Goal: Task Accomplishment & Management: Complete application form

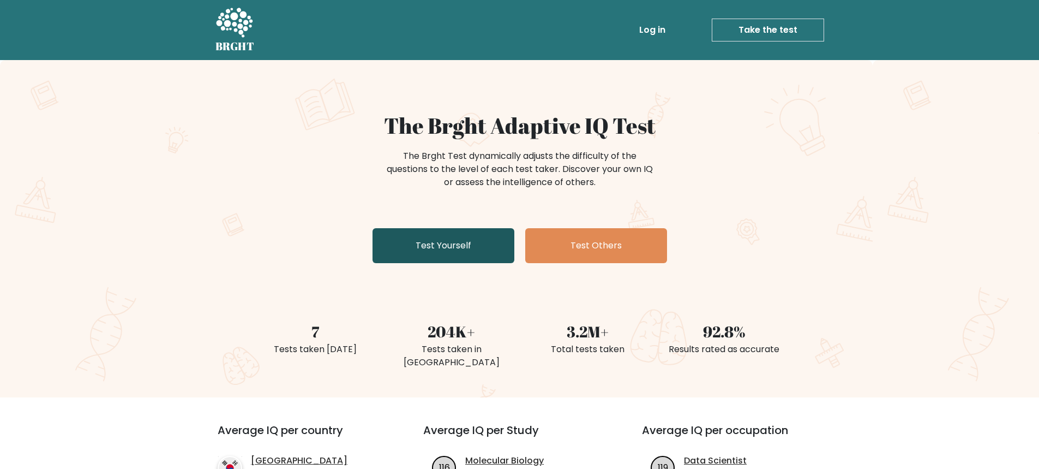
click at [435, 243] on link "Test Yourself" at bounding box center [444, 245] width 142 height 35
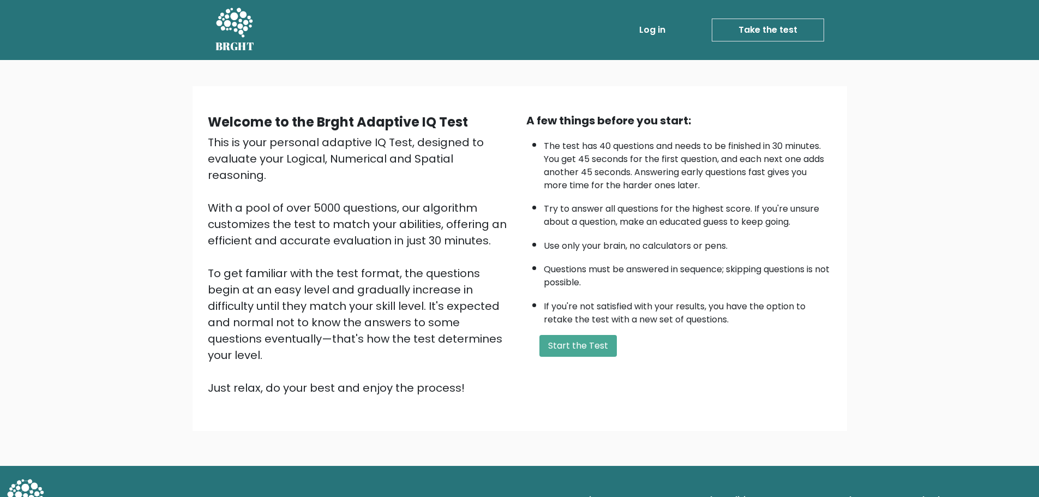
click at [583, 357] on div "A few things before you start: The test has 40 questions and needs to be finish…" at bounding box center [679, 254] width 319 height 284
click at [583, 352] on button "Start the Test" at bounding box center [578, 346] width 77 height 22
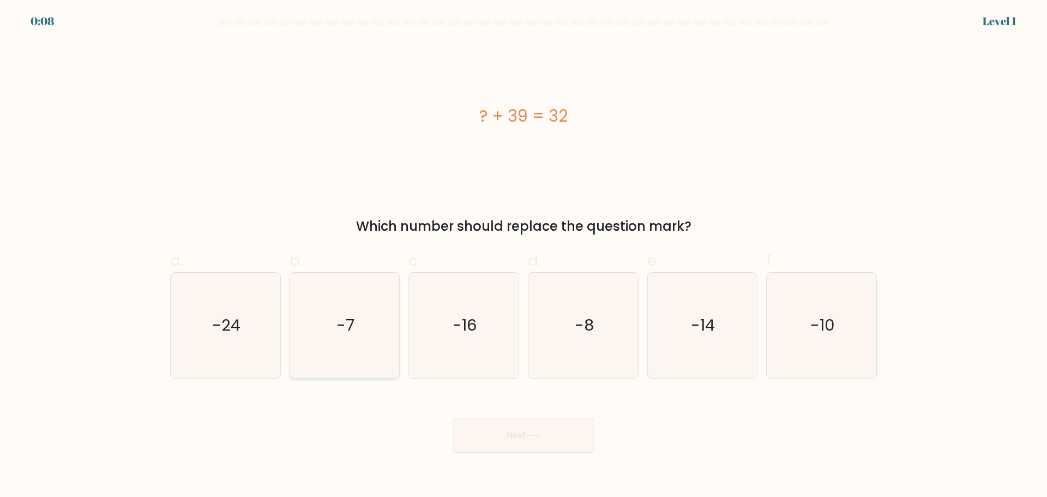
click at [345, 340] on icon "-7" at bounding box center [344, 325] width 105 height 105
click at [524, 256] on input "b. -7" at bounding box center [524, 252] width 1 height 7
radio input "true"
click at [515, 439] on button "Next" at bounding box center [524, 435] width 142 height 35
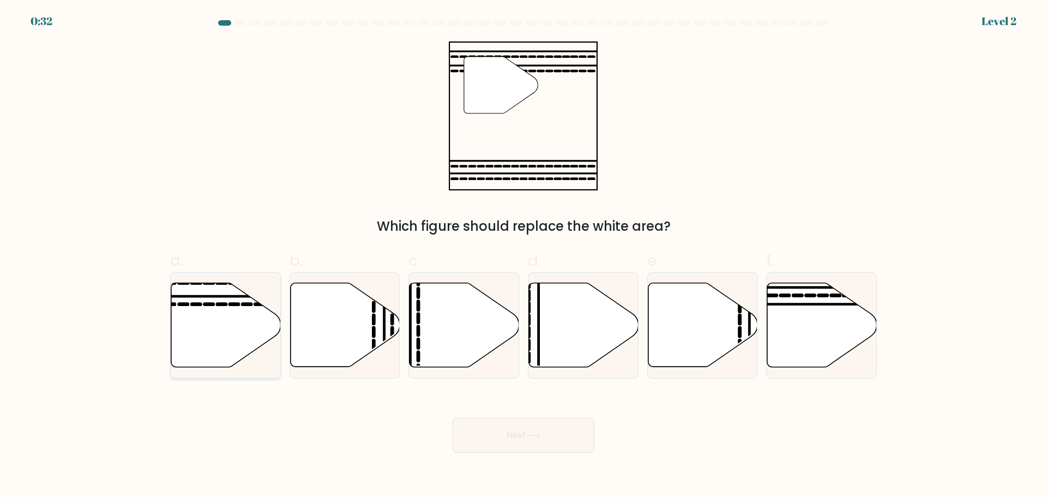
click at [246, 322] on icon at bounding box center [226, 325] width 110 height 84
click at [524, 256] on input "a." at bounding box center [524, 252] width 1 height 7
radio input "true"
click at [530, 433] on icon at bounding box center [533, 436] width 15 height 6
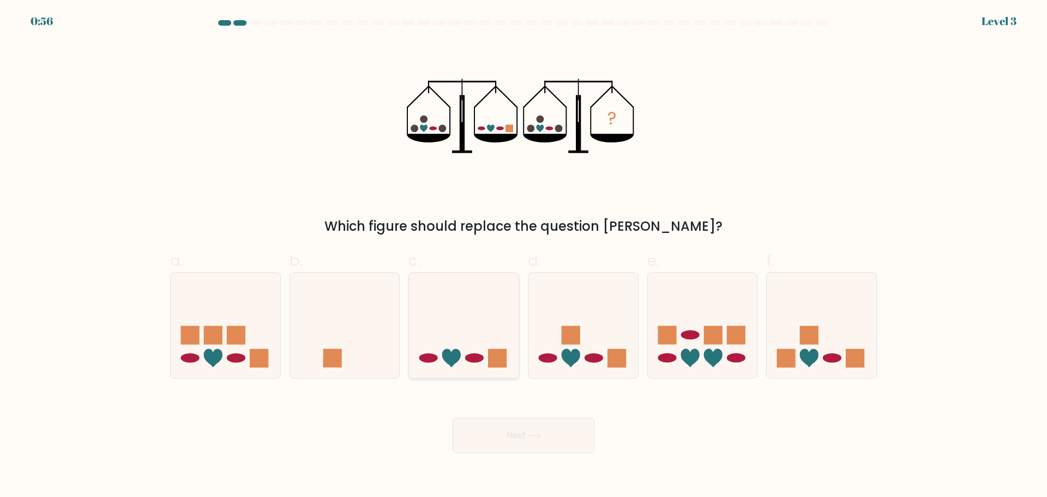
click at [486, 363] on icon at bounding box center [464, 325] width 110 height 91
click at [524, 256] on input "c." at bounding box center [524, 252] width 1 height 7
radio input "true"
click at [528, 440] on button "Next" at bounding box center [524, 435] width 142 height 35
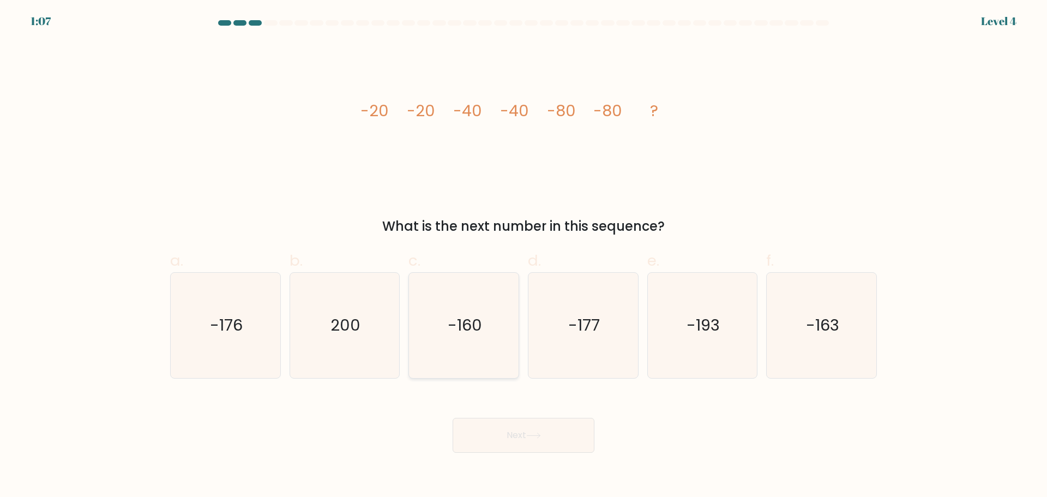
click at [484, 337] on icon "-160" at bounding box center [463, 325] width 105 height 105
click at [524, 256] on input "c. -160" at bounding box center [524, 252] width 1 height 7
radio input "true"
click at [526, 436] on button "Next" at bounding box center [524, 435] width 142 height 35
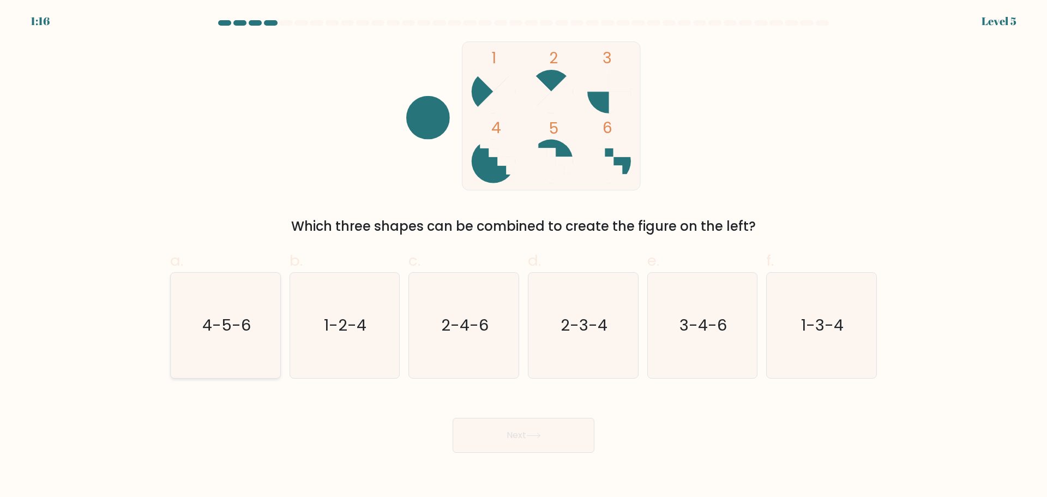
click at [251, 333] on icon "4-5-6" at bounding box center [225, 325] width 105 height 105
click at [524, 256] on input "a. 4-5-6" at bounding box center [524, 252] width 1 height 7
radio input "true"
click at [525, 449] on button "Next" at bounding box center [524, 435] width 142 height 35
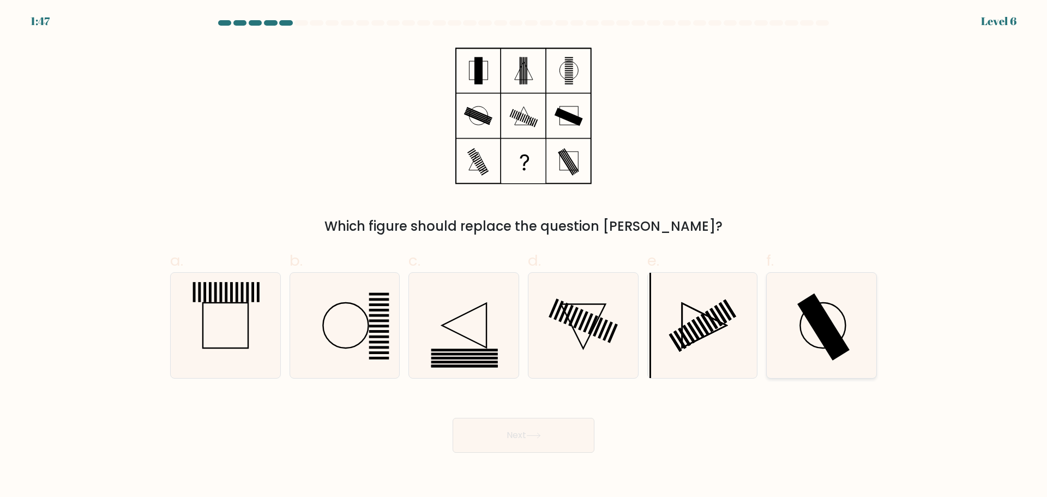
click at [827, 335] on rect at bounding box center [824, 326] width 52 height 67
click at [524, 256] on input "f." at bounding box center [524, 252] width 1 height 7
radio input "true"
click at [567, 430] on button "Next" at bounding box center [524, 435] width 142 height 35
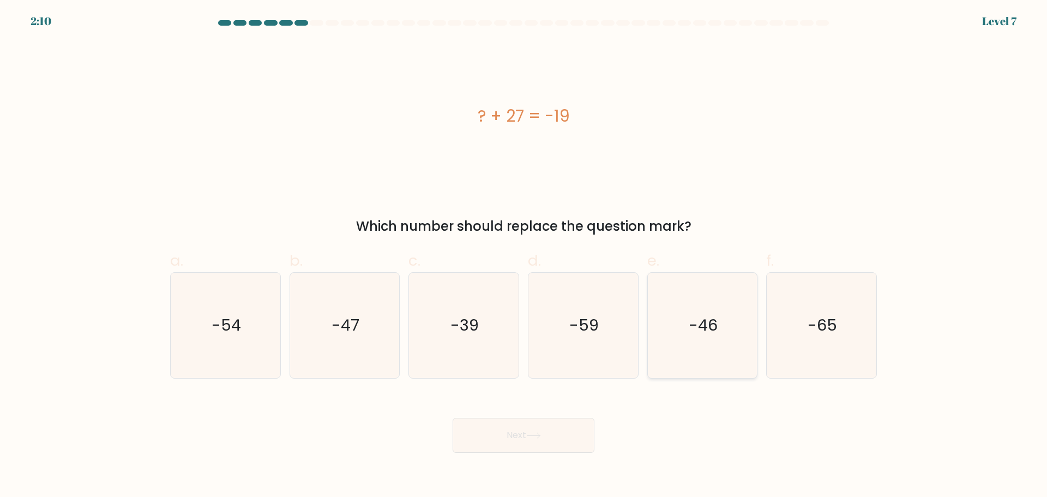
click at [687, 342] on icon "-46" at bounding box center [702, 325] width 105 height 105
click at [524, 256] on input "e. -46" at bounding box center [524, 252] width 1 height 7
radio input "true"
click at [537, 445] on button "Next" at bounding box center [524, 435] width 142 height 35
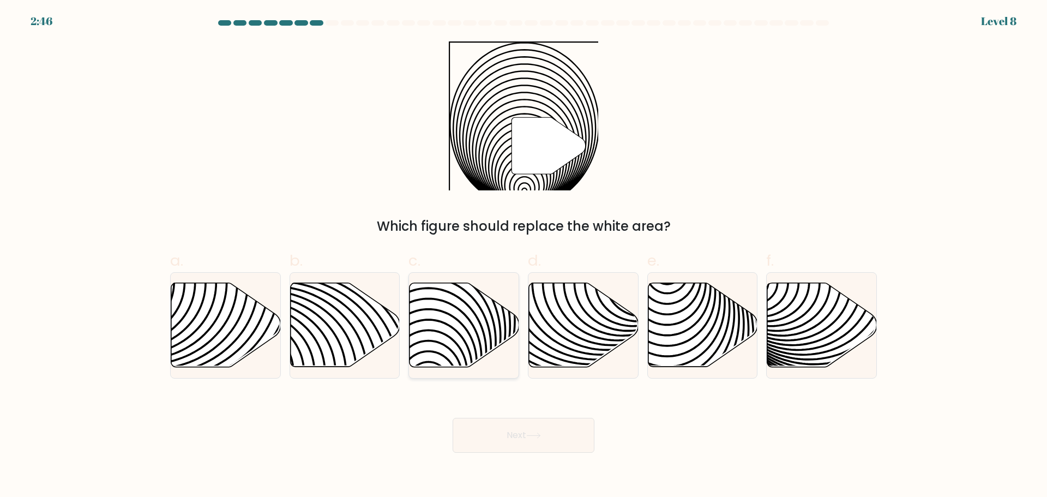
click at [446, 326] on icon at bounding box center [465, 325] width 110 height 84
click at [524, 256] on input "c." at bounding box center [524, 252] width 1 height 7
radio input "true"
click at [534, 438] on icon at bounding box center [533, 436] width 15 height 6
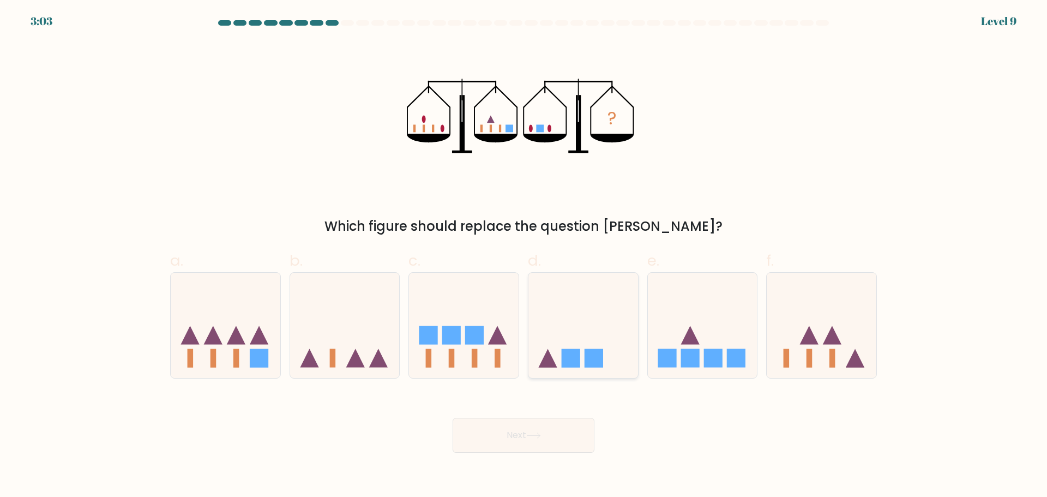
click at [577, 342] on icon at bounding box center [584, 325] width 110 height 91
click at [524, 256] on input "d." at bounding box center [524, 252] width 1 height 7
radio input "true"
click at [547, 435] on button "Next" at bounding box center [524, 435] width 142 height 35
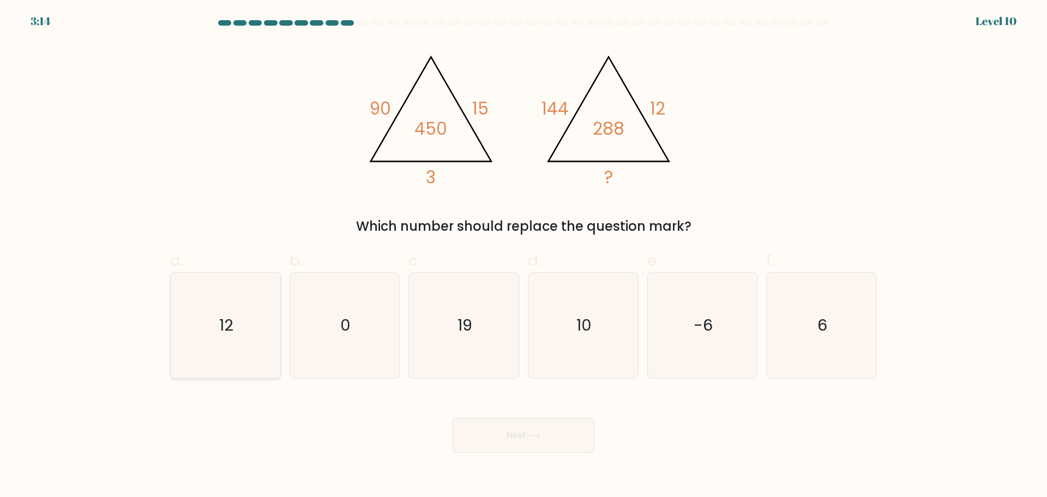
click at [247, 331] on icon "12" at bounding box center [225, 325] width 105 height 105
click at [524, 256] on input "a. 12" at bounding box center [524, 252] width 1 height 7
radio input "true"
click at [560, 436] on button "Next" at bounding box center [524, 435] width 142 height 35
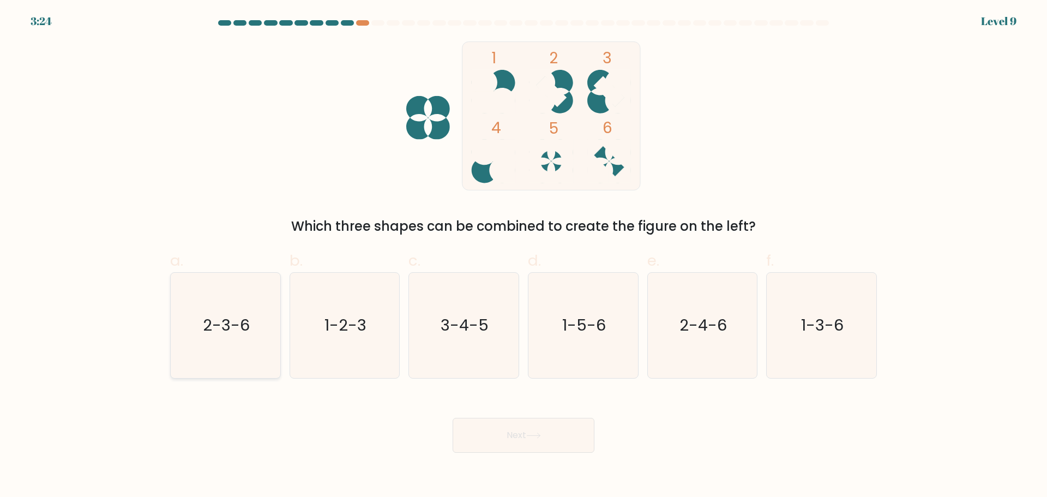
click at [254, 333] on icon "2-3-6" at bounding box center [225, 325] width 105 height 105
click at [524, 256] on input "a. 2-3-6" at bounding box center [524, 252] width 1 height 7
radio input "true"
click at [523, 445] on button "Next" at bounding box center [524, 435] width 142 height 35
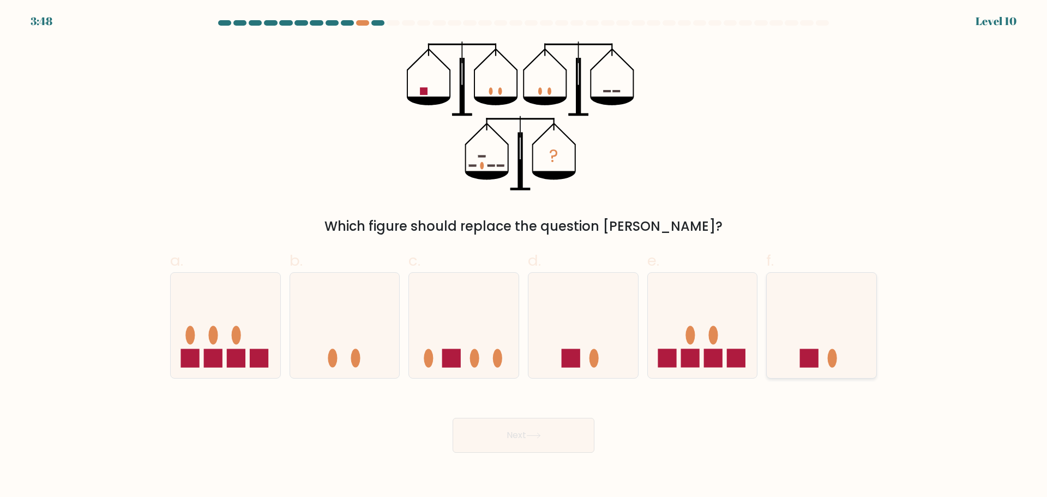
click at [822, 352] on icon at bounding box center [822, 325] width 110 height 91
click at [524, 256] on input "f." at bounding box center [524, 252] width 1 height 7
radio input "true"
click at [568, 430] on button "Next" at bounding box center [524, 435] width 142 height 35
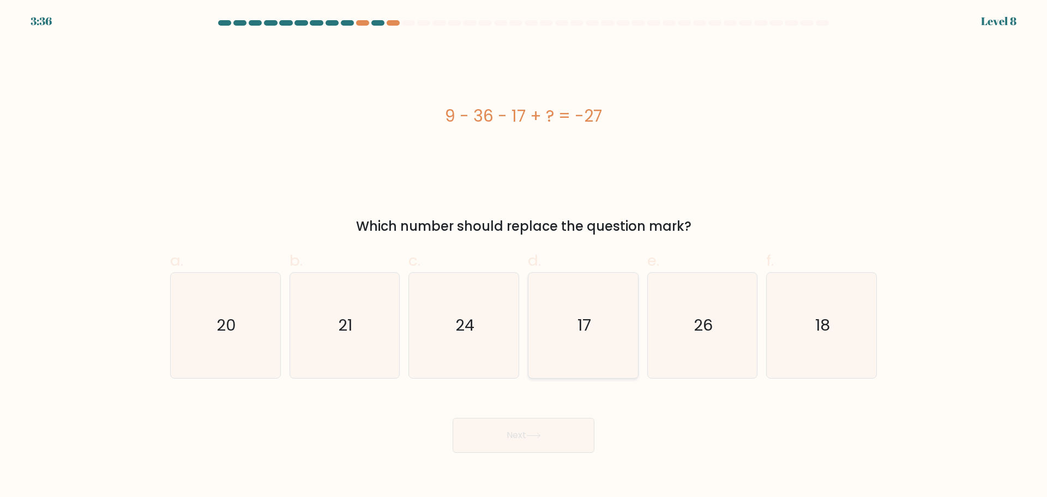
click at [582, 310] on icon "17" at bounding box center [583, 325] width 105 height 105
click at [524, 256] on input "d. 17" at bounding box center [524, 252] width 1 height 7
radio input "true"
click at [529, 437] on button "Next" at bounding box center [524, 435] width 142 height 35
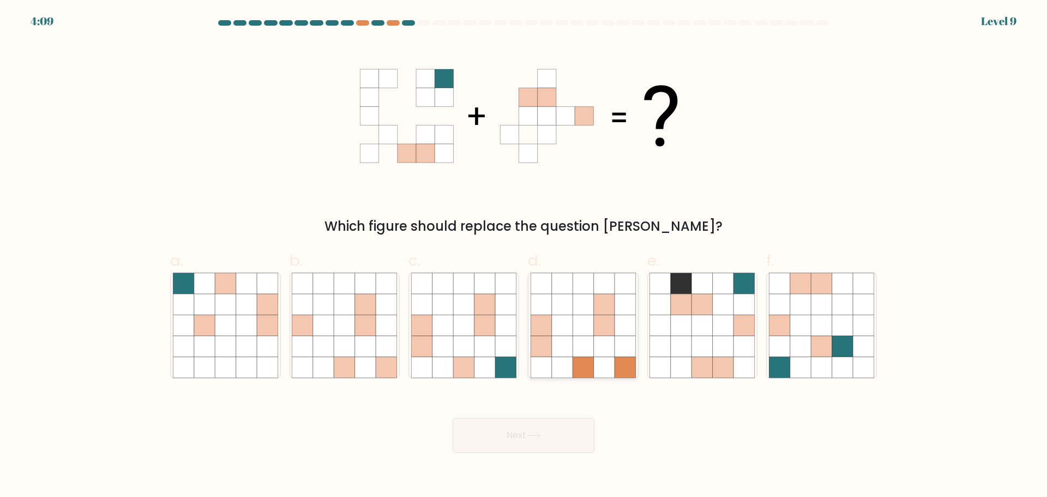
click at [572, 320] on icon at bounding box center [562, 325] width 21 height 21
click at [524, 256] on input "d." at bounding box center [524, 252] width 1 height 7
radio input "true"
click at [538, 431] on button "Next" at bounding box center [524, 435] width 142 height 35
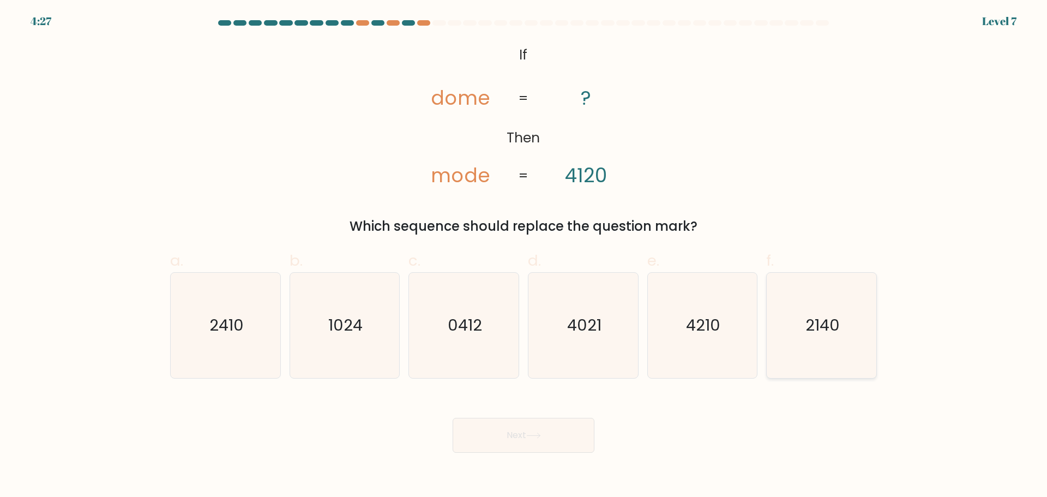
click at [801, 341] on icon "2140" at bounding box center [821, 325] width 105 height 105
click at [524, 256] on input "f. 2140" at bounding box center [524, 252] width 1 height 7
radio input "true"
click at [541, 433] on icon at bounding box center [533, 436] width 15 height 6
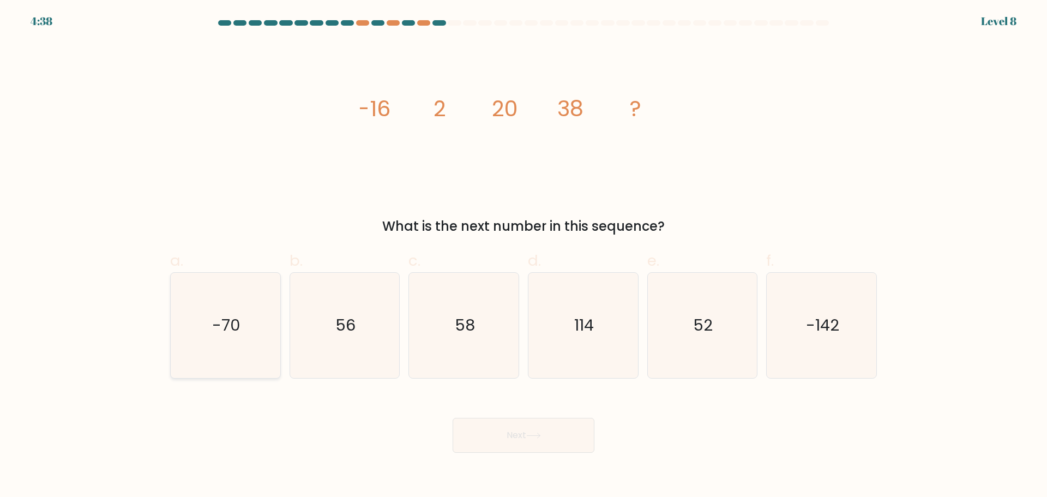
click at [231, 326] on text "-70" at bounding box center [226, 325] width 28 height 22
click at [524, 256] on input "a. -70" at bounding box center [524, 252] width 1 height 7
radio input "true"
click at [536, 436] on icon at bounding box center [533, 436] width 15 height 6
click at [524, 441] on button "Next" at bounding box center [524, 435] width 142 height 35
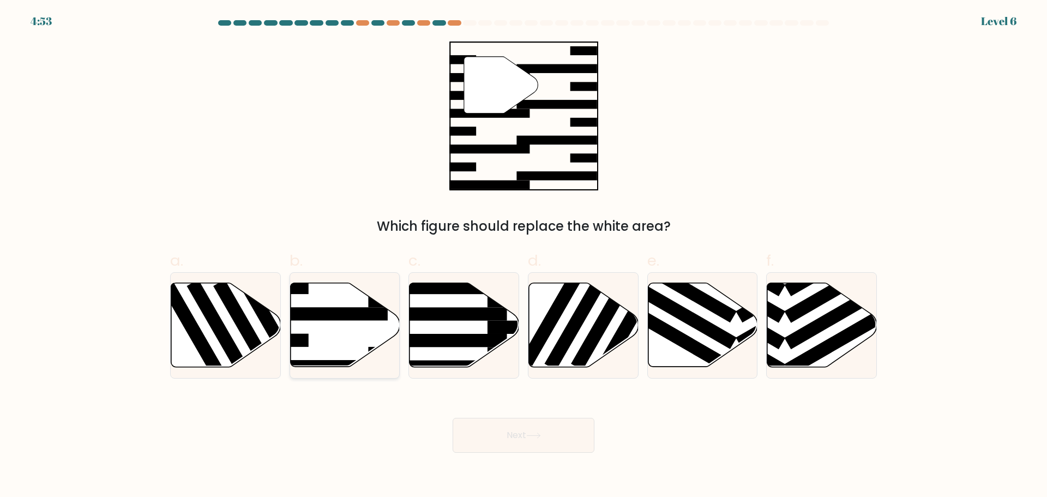
click at [349, 336] on icon at bounding box center [345, 325] width 110 height 84
click at [524, 256] on input "b." at bounding box center [524, 252] width 1 height 7
radio input "true"
click at [540, 432] on button "Next" at bounding box center [524, 435] width 142 height 35
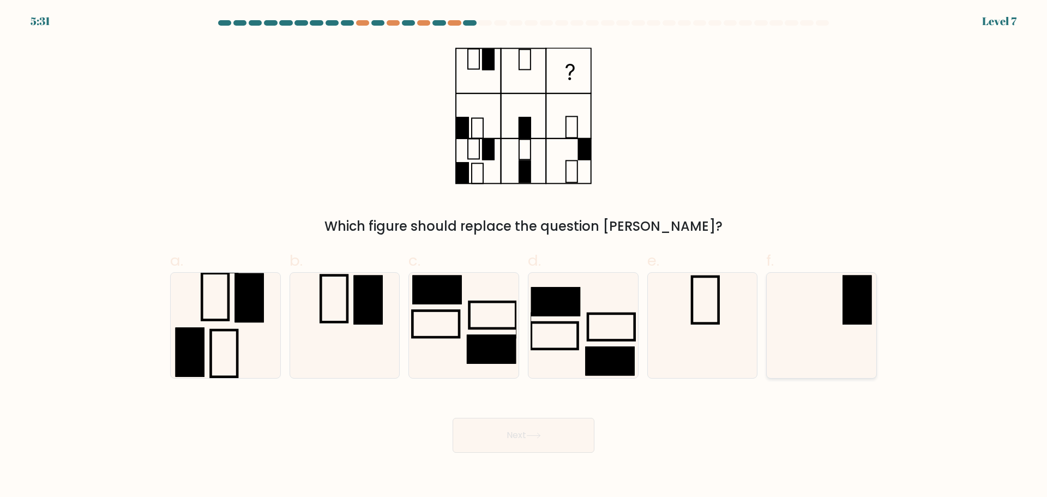
click at [821, 316] on icon at bounding box center [821, 325] width 105 height 105
click at [524, 256] on input "f." at bounding box center [524, 252] width 1 height 7
radio input "true"
click at [553, 439] on button "Next" at bounding box center [524, 435] width 142 height 35
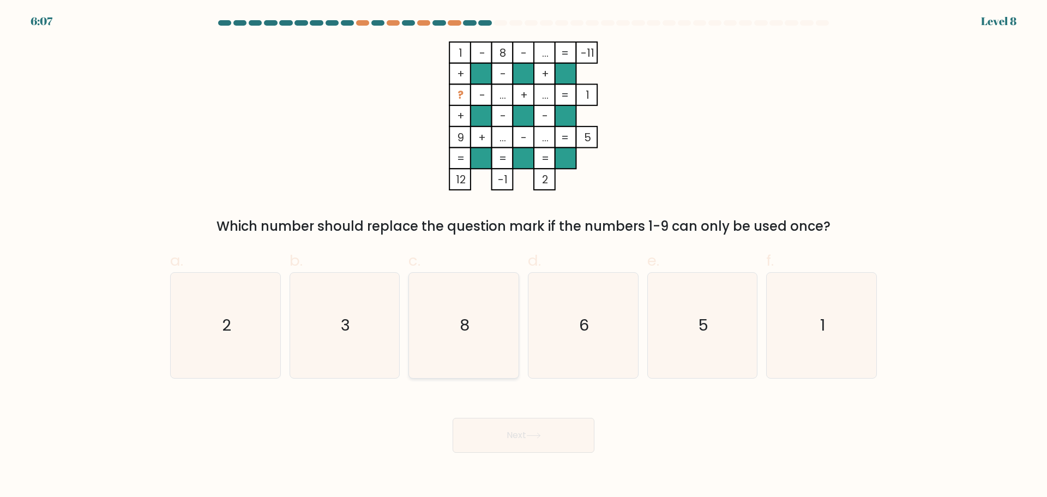
click at [468, 336] on text "8" at bounding box center [465, 325] width 10 height 22
click at [524, 256] on input "c. 8" at bounding box center [524, 252] width 1 height 7
radio input "true"
click at [523, 440] on button "Next" at bounding box center [524, 435] width 142 height 35
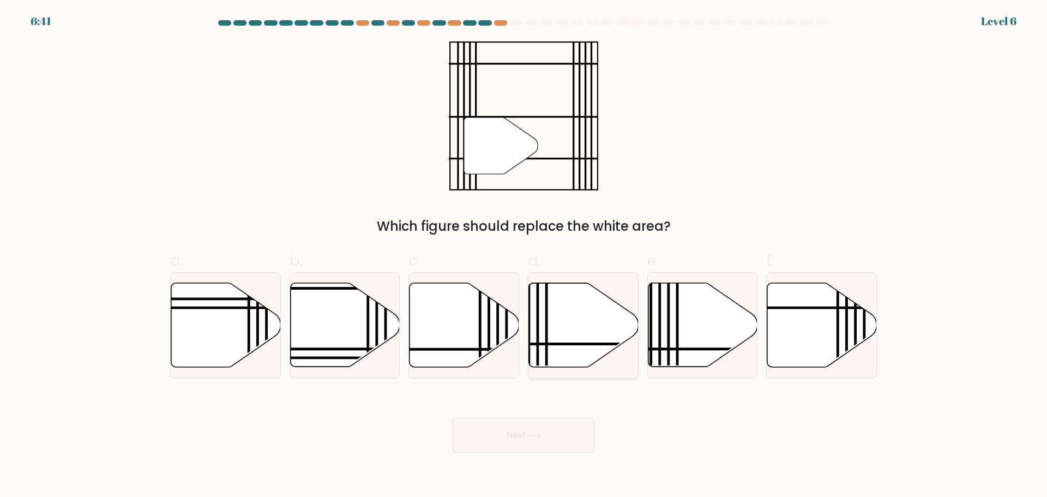
click at [554, 300] on icon at bounding box center [584, 325] width 110 height 84
click at [524, 256] on input "d." at bounding box center [524, 252] width 1 height 7
radio input "true"
click at [533, 453] on body "6:41 Level 6" at bounding box center [523, 248] width 1047 height 497
click at [538, 437] on icon at bounding box center [533, 436] width 15 height 6
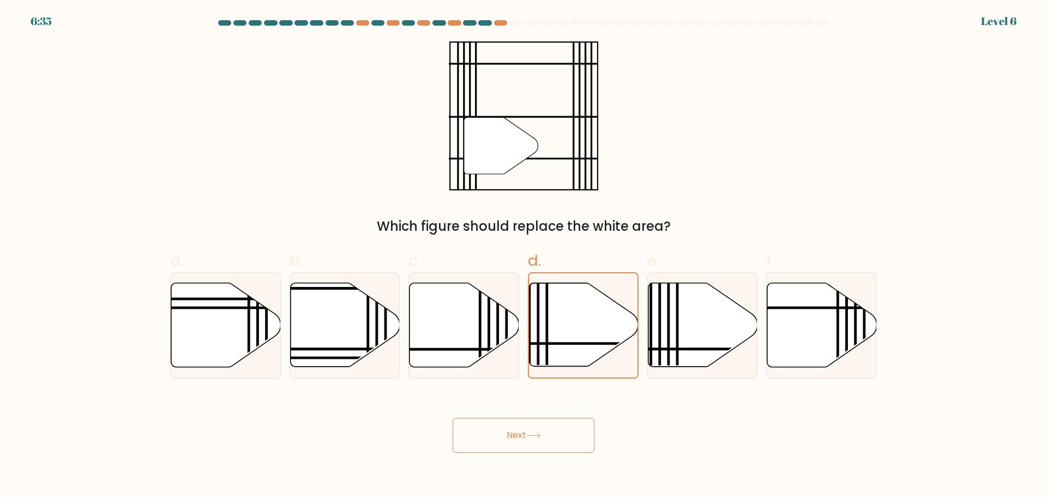
click at [535, 435] on icon at bounding box center [533, 436] width 15 height 6
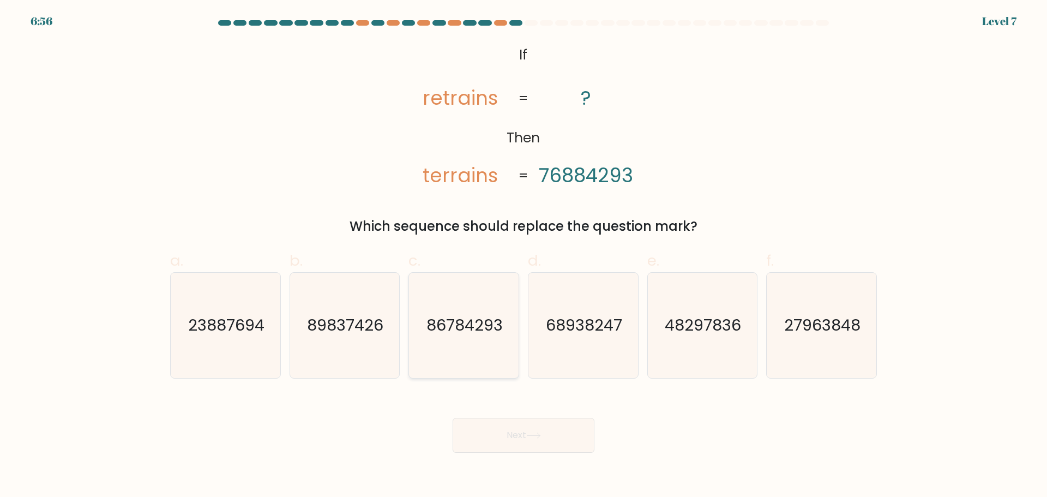
click at [461, 328] on text "86784293" at bounding box center [465, 325] width 76 height 22
click at [524, 256] on input "c. 86784293" at bounding box center [524, 252] width 1 height 7
radio input "true"
click at [535, 432] on button "Next" at bounding box center [524, 435] width 142 height 35
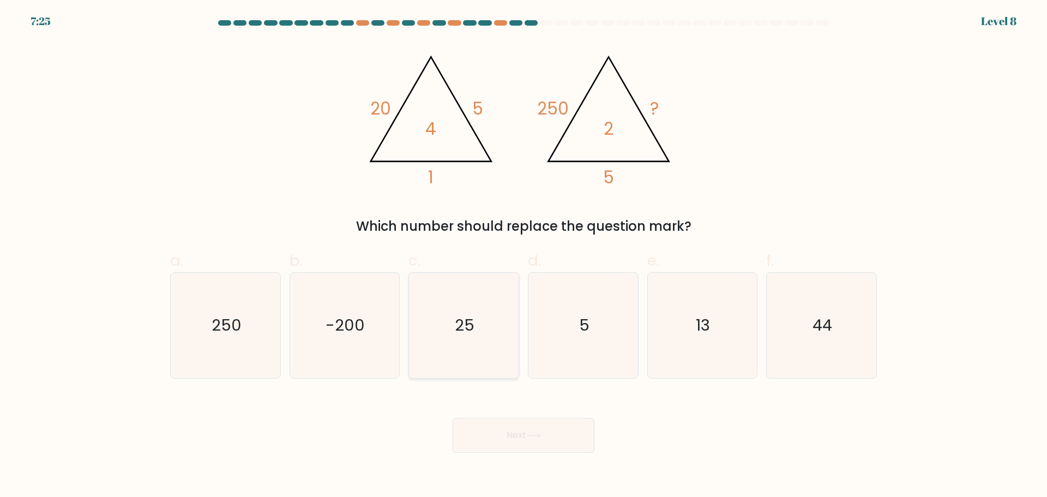
click at [458, 316] on text "25" at bounding box center [466, 325] width 20 height 22
click at [524, 256] on input "c. 25" at bounding box center [524, 252] width 1 height 7
radio input "true"
click at [531, 436] on icon at bounding box center [533, 436] width 15 height 6
click at [540, 430] on button "Next" at bounding box center [524, 435] width 142 height 35
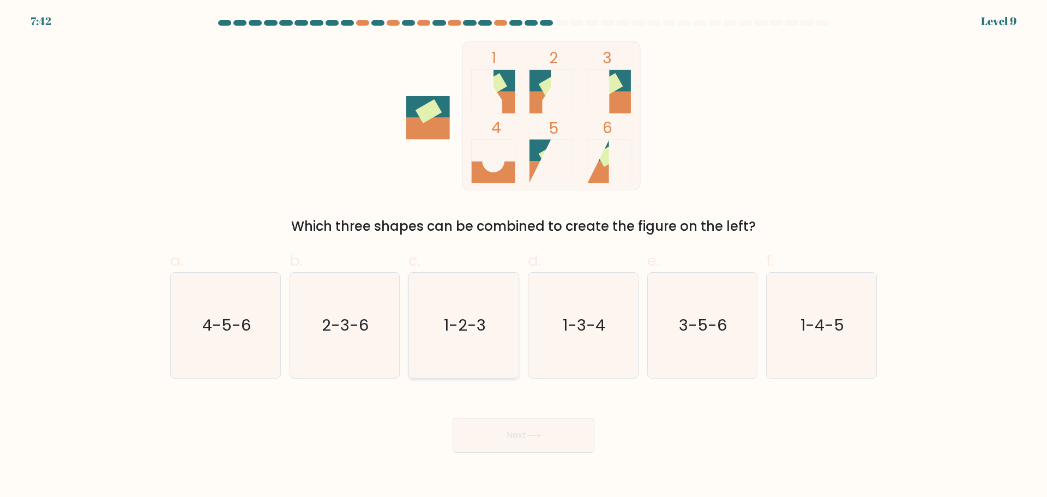
click at [465, 344] on icon "1-2-3" at bounding box center [463, 325] width 105 height 105
click at [524, 256] on input "c. 1-2-3" at bounding box center [524, 252] width 1 height 7
radio input "true"
click at [354, 339] on icon "2-3-6" at bounding box center [344, 325] width 105 height 105
click at [524, 256] on input "b. 2-3-6" at bounding box center [524, 252] width 1 height 7
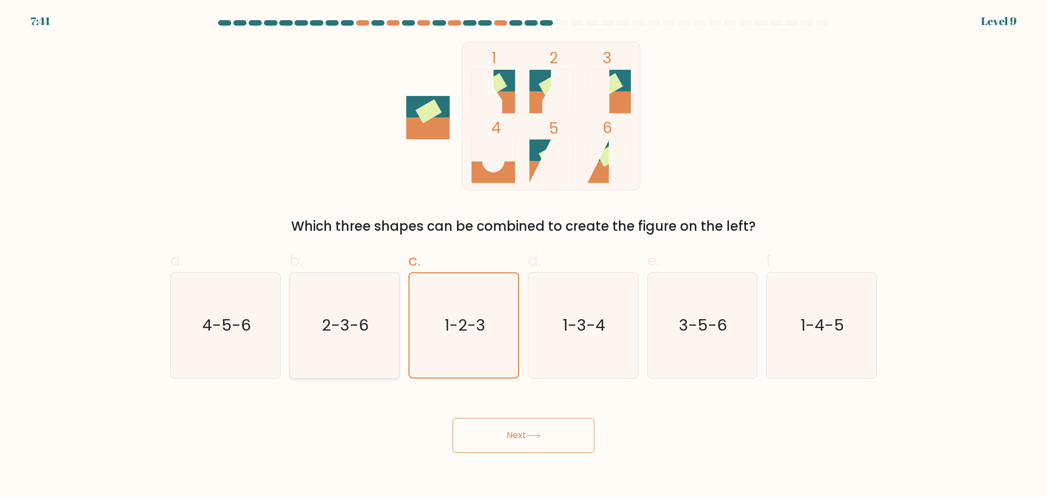
radio input "true"
click at [532, 439] on button "Next" at bounding box center [524, 435] width 142 height 35
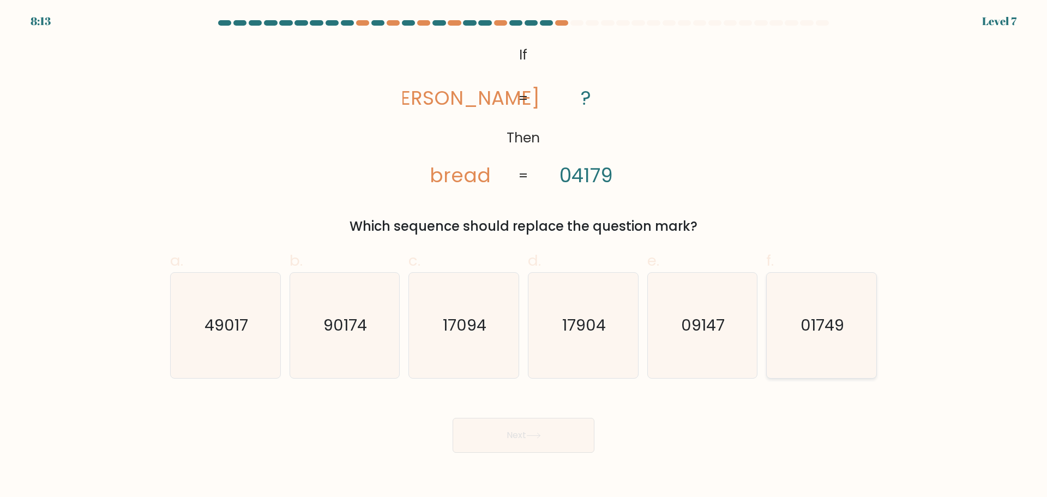
click at [828, 331] on text "01749" at bounding box center [823, 325] width 44 height 22
click at [524, 256] on input "f. 01749" at bounding box center [524, 252] width 1 height 7
radio input "true"
click at [541, 436] on icon at bounding box center [533, 436] width 15 height 6
click at [536, 433] on icon at bounding box center [533, 436] width 15 height 6
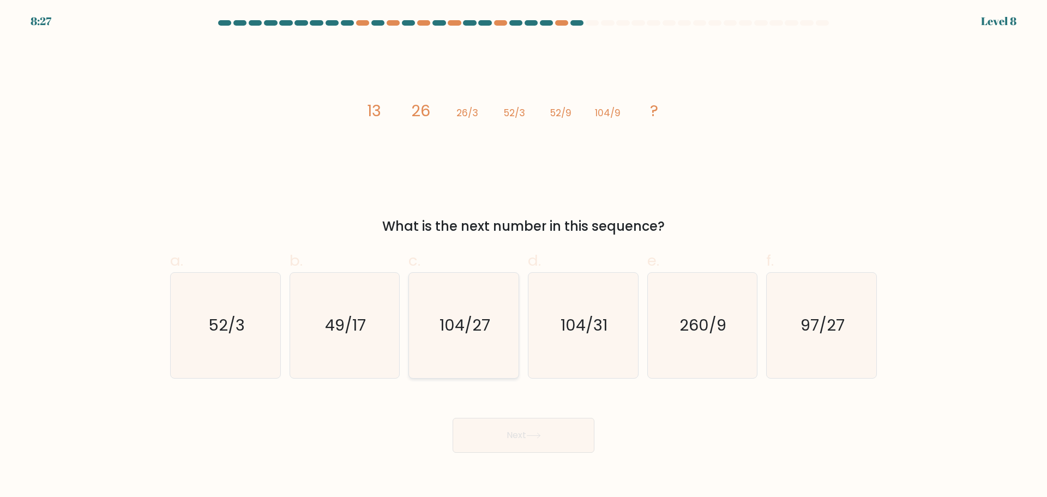
click at [468, 322] on text "104/27" at bounding box center [465, 325] width 51 height 22
click at [524, 256] on input "c. 104/27" at bounding box center [524, 252] width 1 height 7
radio input "true"
click at [536, 430] on button "Next" at bounding box center [524, 435] width 142 height 35
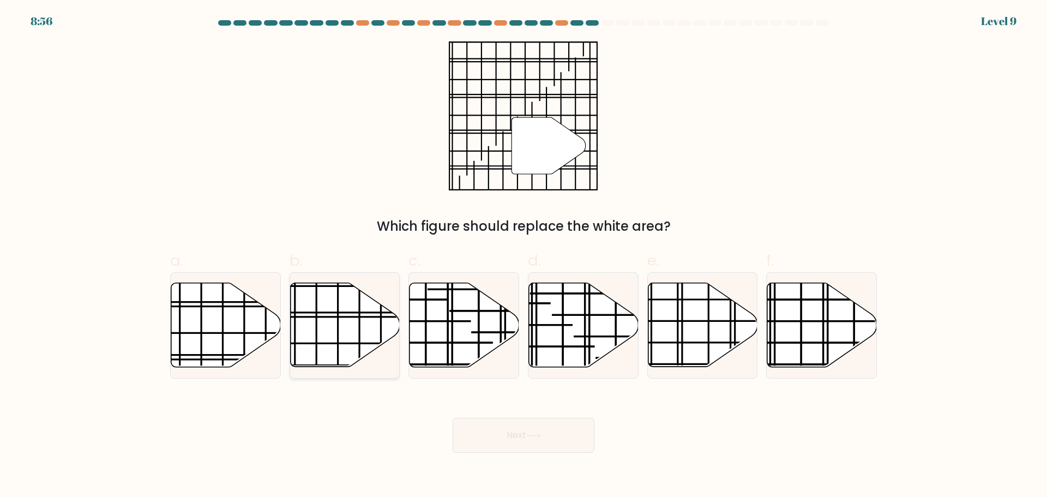
click at [345, 325] on icon at bounding box center [345, 325] width 110 height 84
click at [524, 256] on input "b." at bounding box center [524, 252] width 1 height 7
radio input "true"
click at [511, 444] on button "Next" at bounding box center [524, 435] width 142 height 35
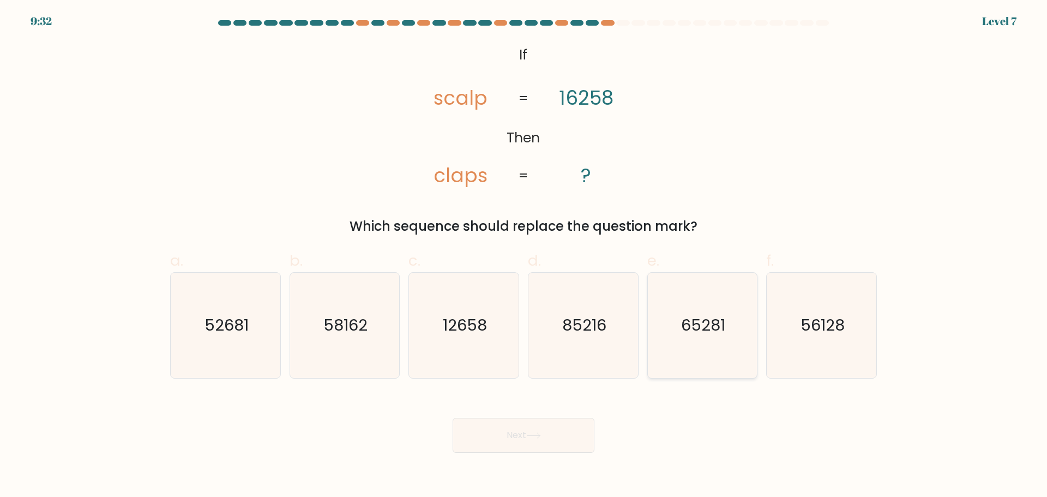
click at [714, 345] on icon "65281" at bounding box center [702, 325] width 105 height 105
click at [524, 256] on input "e. 65281" at bounding box center [524, 252] width 1 height 7
radio input "true"
click at [541, 436] on icon at bounding box center [533, 436] width 15 height 6
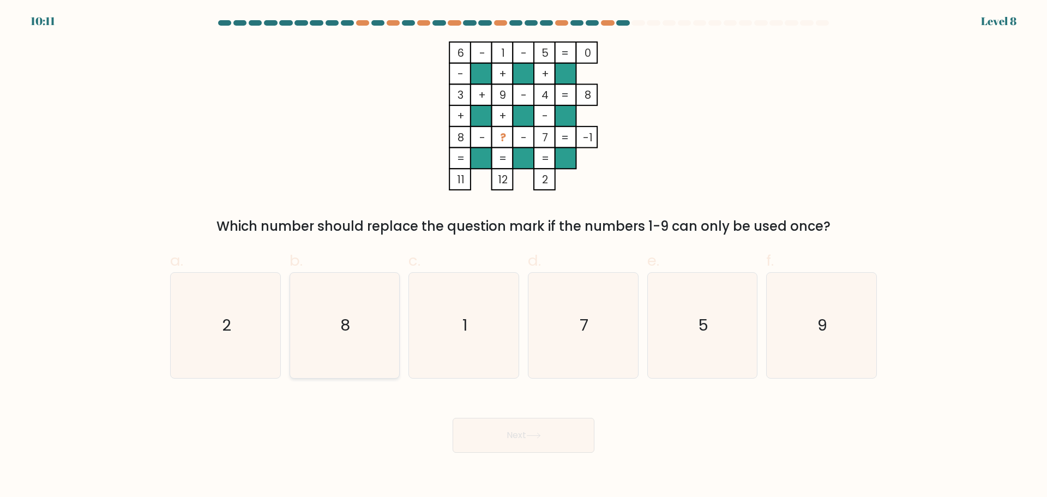
click at [364, 336] on icon "8" at bounding box center [344, 325] width 105 height 105
click at [524, 256] on input "b. 8" at bounding box center [524, 252] width 1 height 7
radio input "true"
click at [588, 353] on icon "7" at bounding box center [583, 325] width 105 height 105
click at [524, 256] on input "d. 7" at bounding box center [524, 252] width 1 height 7
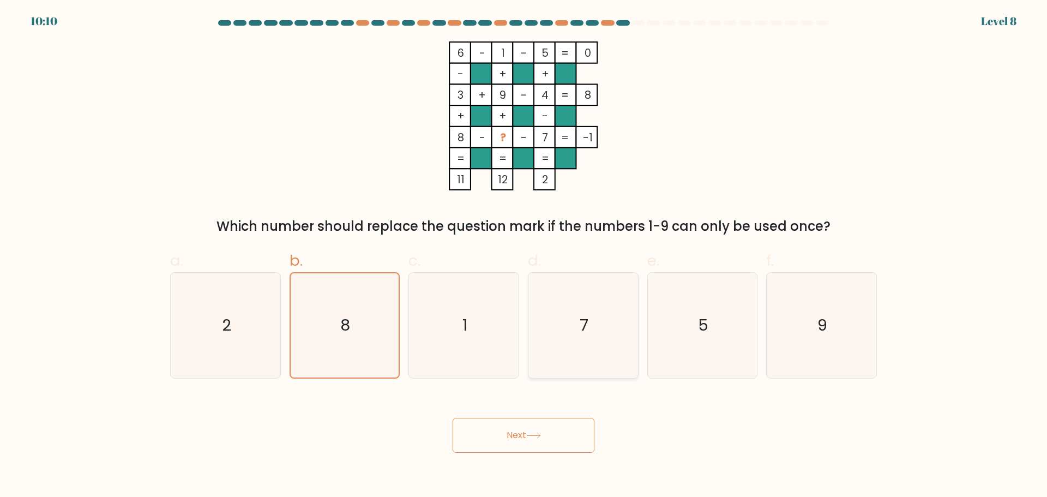
radio input "true"
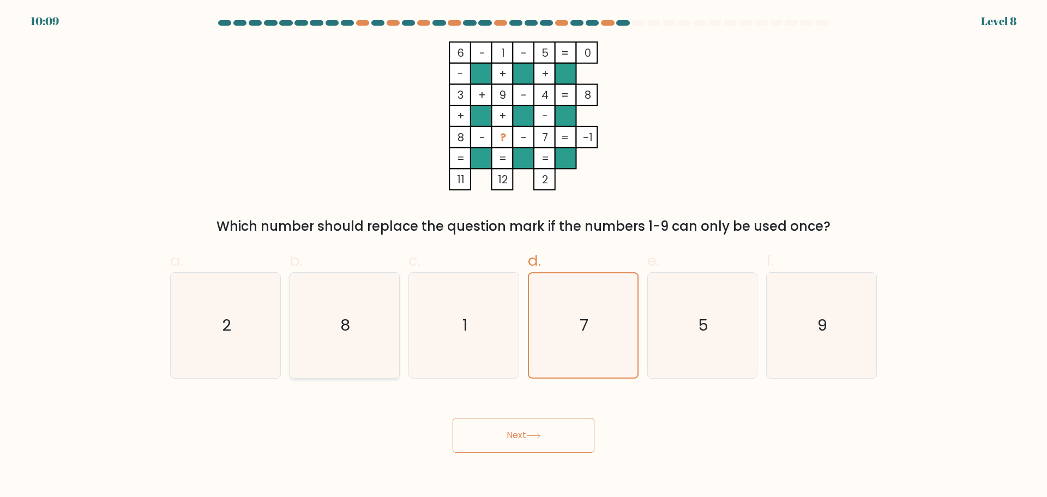
click at [369, 343] on icon "8" at bounding box center [344, 325] width 105 height 105
click at [524, 256] on input "b. 8" at bounding box center [524, 252] width 1 height 7
radio input "true"
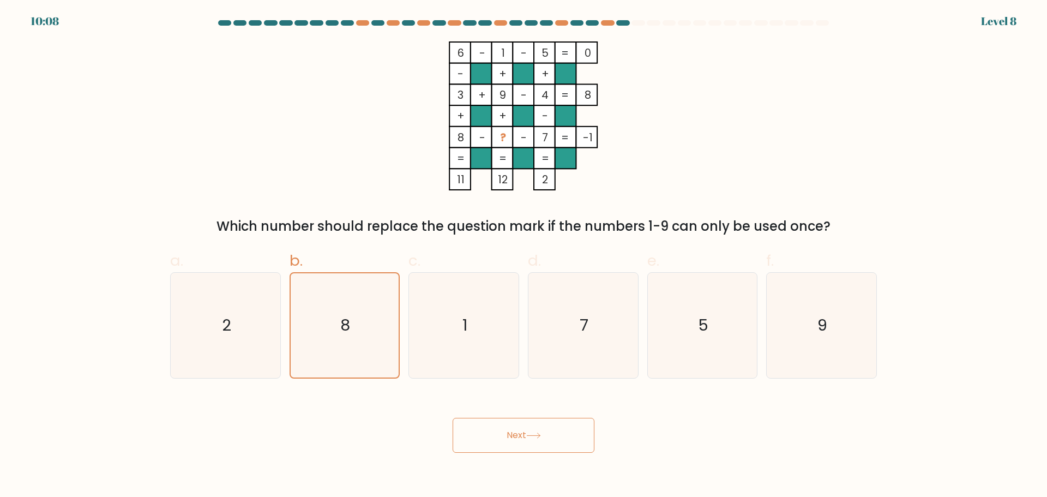
click at [538, 444] on button "Next" at bounding box center [524, 435] width 142 height 35
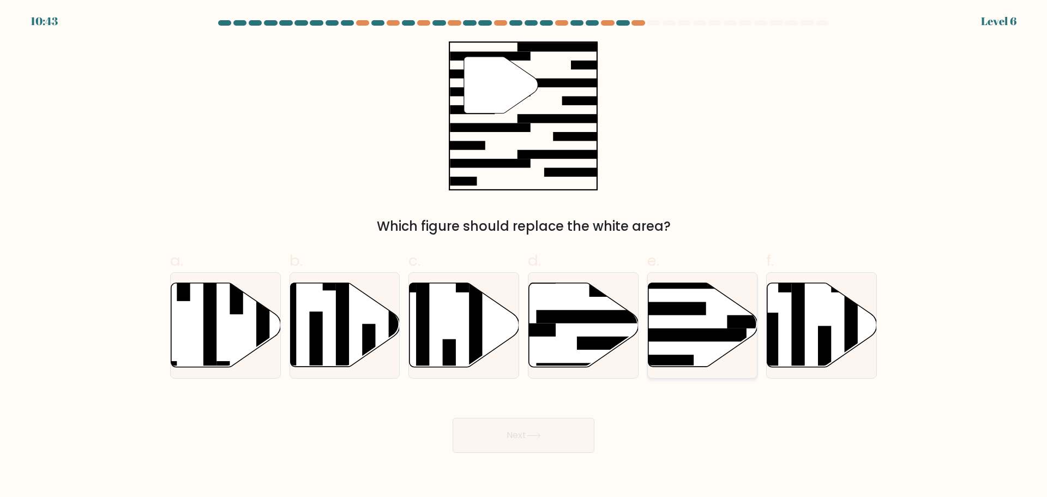
click at [696, 333] on rect at bounding box center [687, 334] width 119 height 13
click at [524, 256] on input "e." at bounding box center [524, 252] width 1 height 7
radio input "true"
click at [580, 440] on button "Next" at bounding box center [524, 435] width 142 height 35
click at [540, 435] on icon at bounding box center [533, 435] width 13 height 5
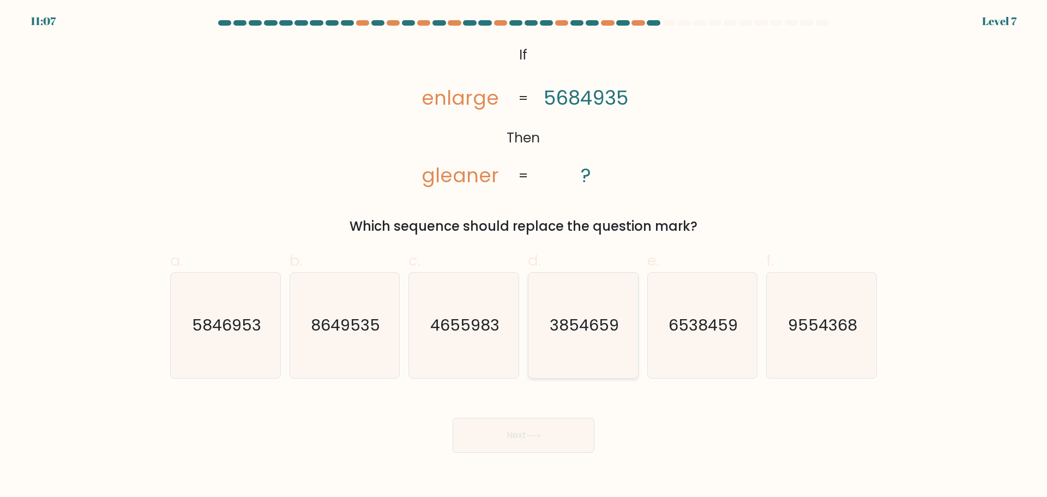
click at [593, 340] on icon "3854659" at bounding box center [583, 325] width 105 height 105
click at [524, 256] on input "d. 3854659" at bounding box center [524, 252] width 1 height 7
radio input "true"
click at [531, 433] on icon at bounding box center [533, 436] width 15 height 6
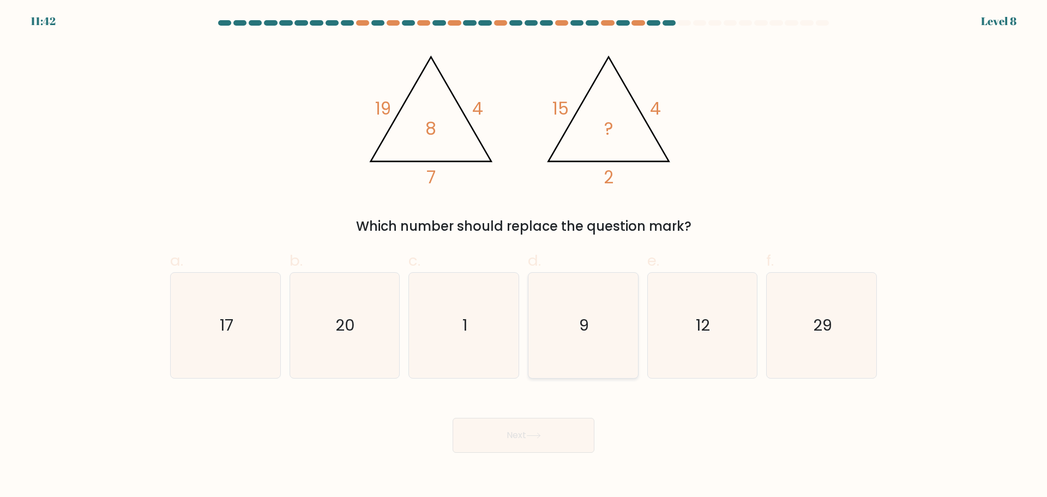
click at [597, 316] on icon "9" at bounding box center [583, 325] width 105 height 105
click at [524, 256] on input "d. 9" at bounding box center [524, 252] width 1 height 7
radio input "true"
click at [540, 436] on icon at bounding box center [533, 436] width 15 height 6
click at [541, 434] on icon at bounding box center [533, 436] width 15 height 6
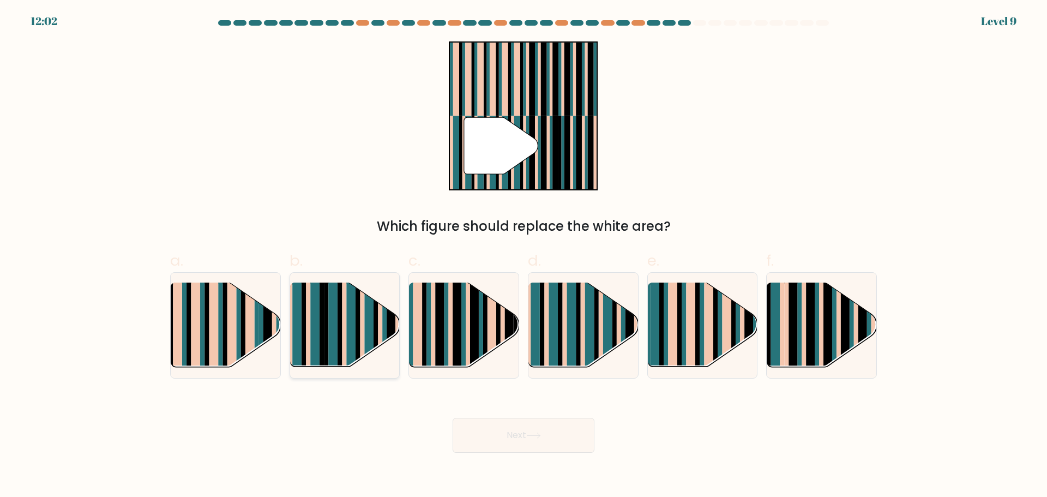
click at [346, 314] on rect at bounding box center [344, 334] width 4 height 109
click at [524, 256] on input "b." at bounding box center [524, 252] width 1 height 7
radio input "true"
click at [548, 437] on button "Next" at bounding box center [524, 435] width 142 height 35
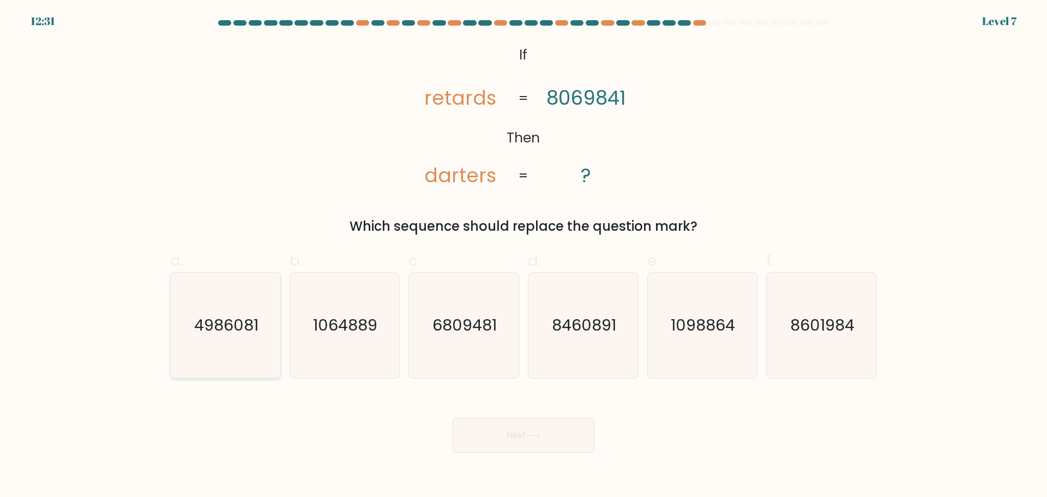
click at [237, 351] on icon "4986081" at bounding box center [225, 325] width 105 height 105
click at [524, 256] on input "a. 4986081" at bounding box center [524, 252] width 1 height 7
radio input "true"
click at [540, 436] on icon at bounding box center [533, 435] width 13 height 5
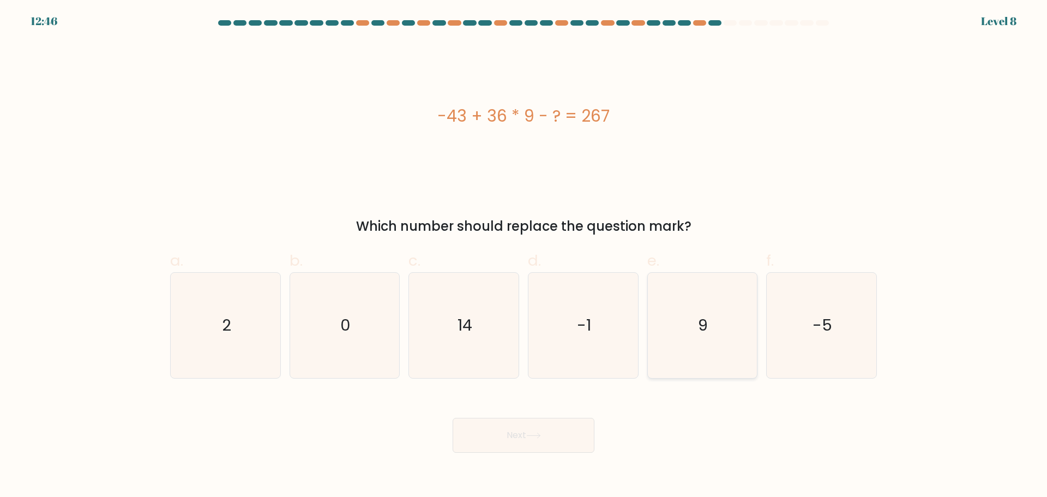
click at [706, 334] on text "9" at bounding box center [704, 325] width 10 height 22
click at [524, 256] on input "e. 9" at bounding box center [524, 252] width 1 height 7
radio input "true"
click at [445, 333] on icon "14" at bounding box center [463, 325] width 105 height 105
click at [524, 256] on input "c. 14" at bounding box center [524, 252] width 1 height 7
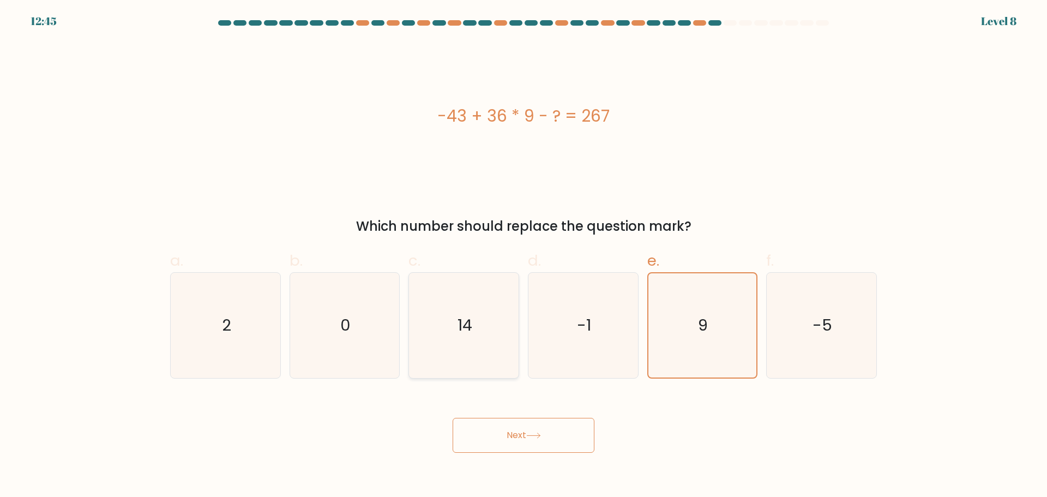
radio input "true"
click at [543, 444] on button "Next" at bounding box center [524, 435] width 142 height 35
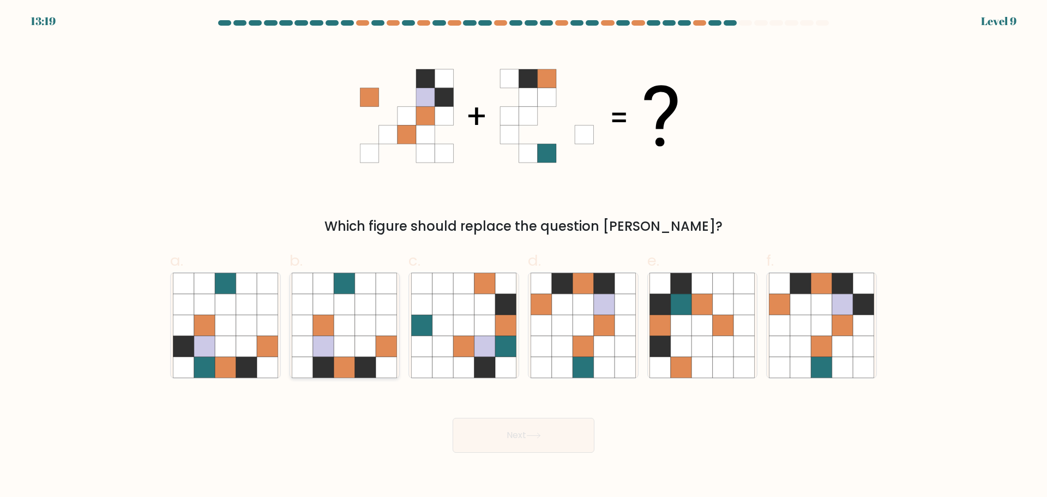
click at [343, 328] on icon at bounding box center [344, 325] width 21 height 21
click at [524, 256] on input "b." at bounding box center [524, 252] width 1 height 7
radio input "true"
click at [547, 434] on button "Next" at bounding box center [524, 435] width 142 height 35
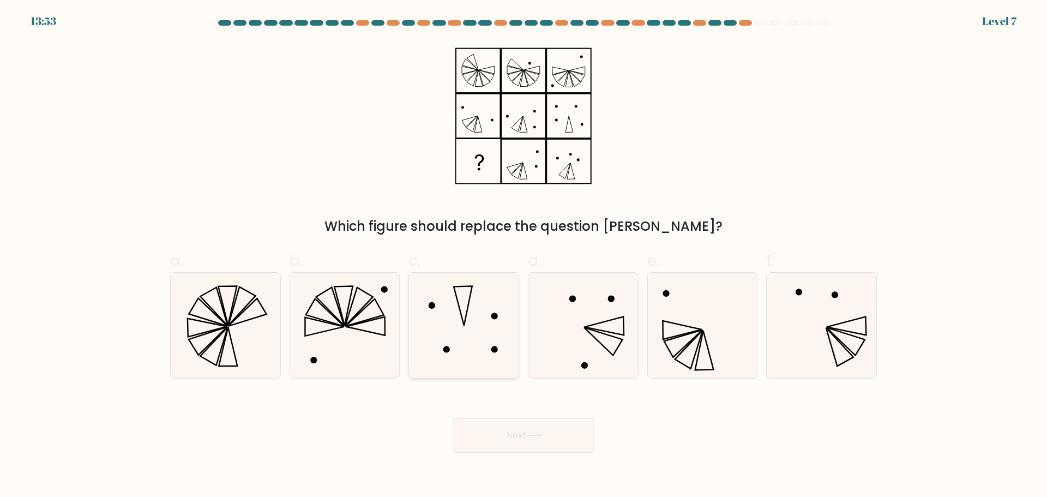
click at [481, 359] on icon at bounding box center [463, 325] width 105 height 105
click at [524, 256] on input "c." at bounding box center [524, 252] width 1 height 7
radio input "true"
click at [530, 434] on icon at bounding box center [533, 436] width 15 height 6
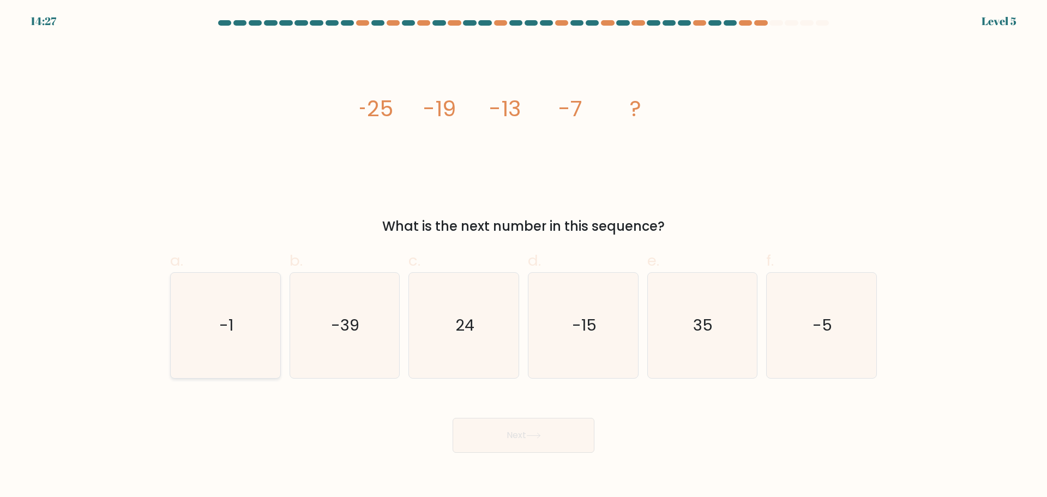
click at [239, 344] on icon "-1" at bounding box center [225, 325] width 105 height 105
click at [524, 256] on input "a. -1" at bounding box center [524, 252] width 1 height 7
radio input "true"
click at [540, 435] on icon at bounding box center [533, 435] width 13 height 5
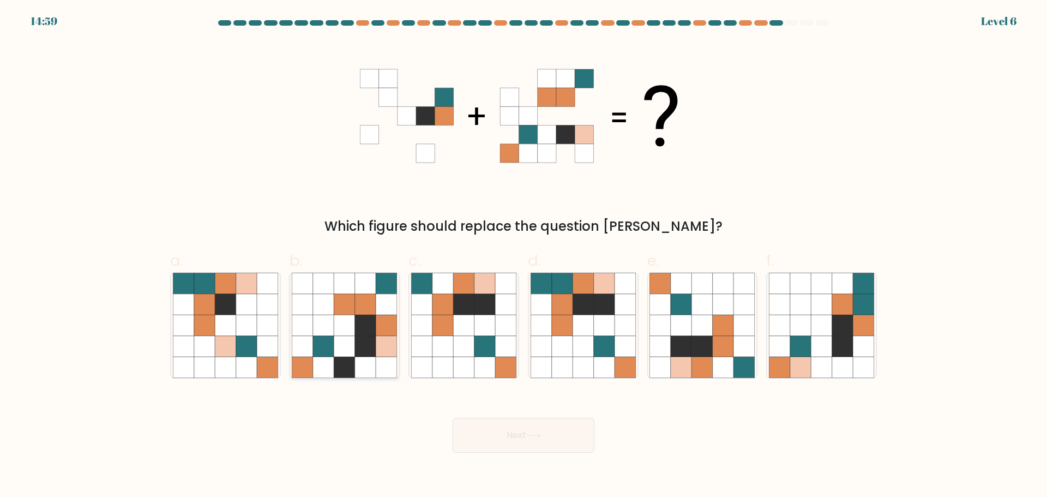
click at [375, 334] on icon at bounding box center [365, 325] width 21 height 21
click at [524, 256] on input "b." at bounding box center [524, 252] width 1 height 7
radio input "true"
click at [548, 434] on button "Next" at bounding box center [524, 435] width 142 height 35
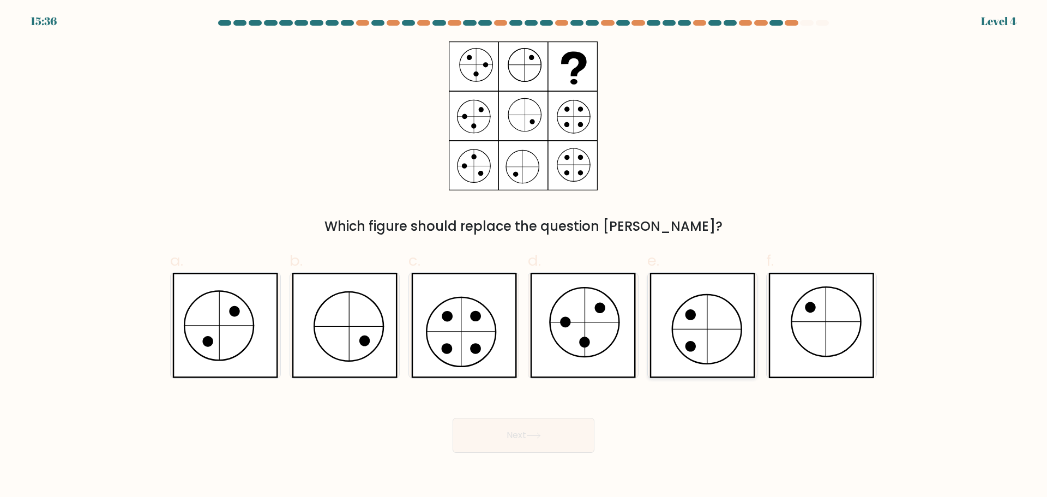
click at [681, 336] on icon at bounding box center [703, 325] width 106 height 105
click at [524, 256] on input "e." at bounding box center [524, 252] width 1 height 7
radio input "true"
click at [515, 430] on button "Next" at bounding box center [524, 435] width 142 height 35
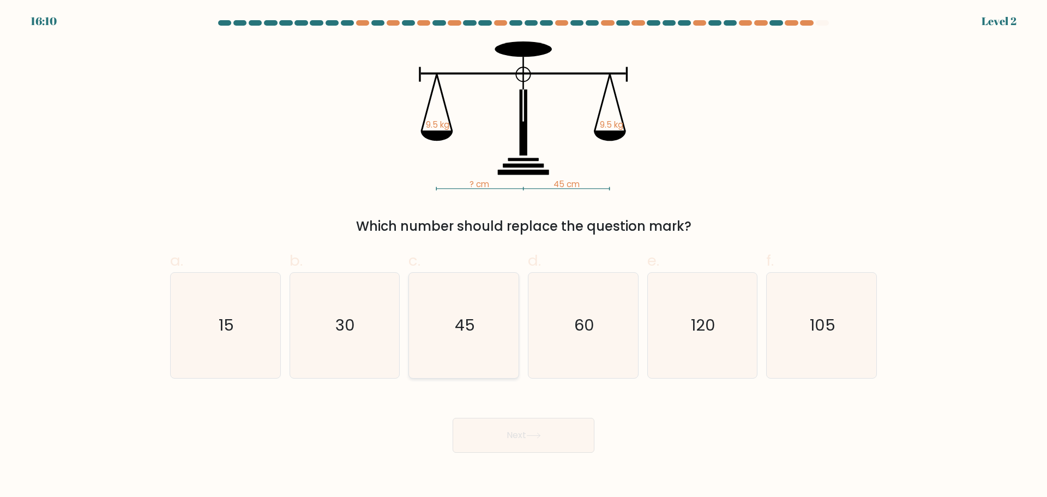
click at [480, 356] on icon "45" at bounding box center [463, 325] width 105 height 105
click at [524, 256] on input "c. 45" at bounding box center [524, 252] width 1 height 7
radio input "true"
click at [542, 427] on button "Next" at bounding box center [524, 435] width 142 height 35
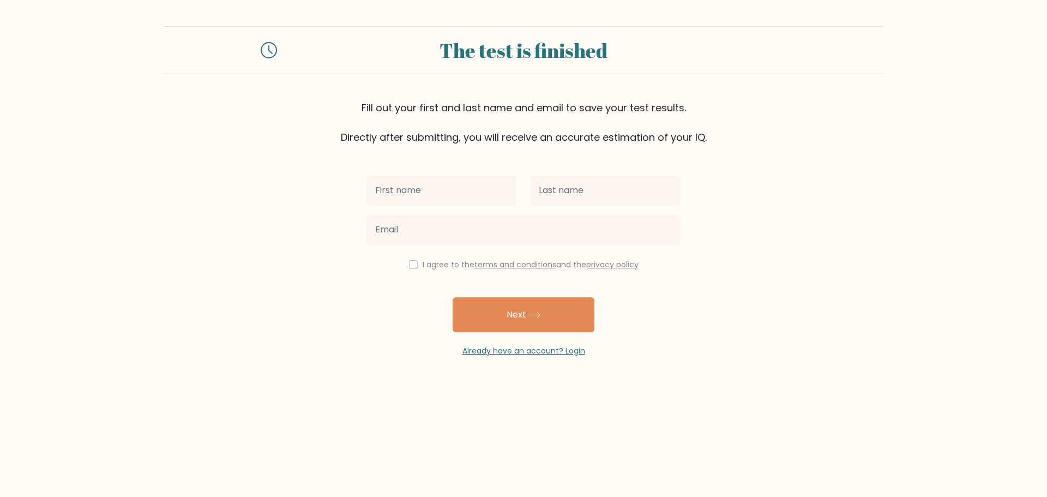
click at [442, 188] on input "text" at bounding box center [442, 190] width 151 height 31
type input "[PERSON_NAME]"
click at [571, 188] on input "text" at bounding box center [605, 190] width 151 height 31
type input "cabarios"
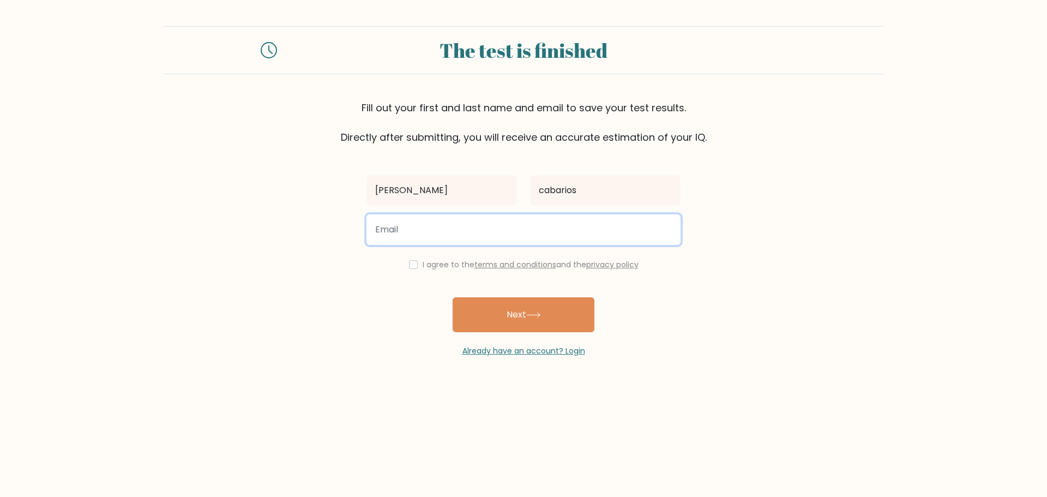
click at [482, 236] on input "email" at bounding box center [524, 229] width 314 height 31
click at [423, 227] on input "email" at bounding box center [524, 229] width 314 height 31
type input "[EMAIL_ADDRESS][DOMAIN_NAME]"
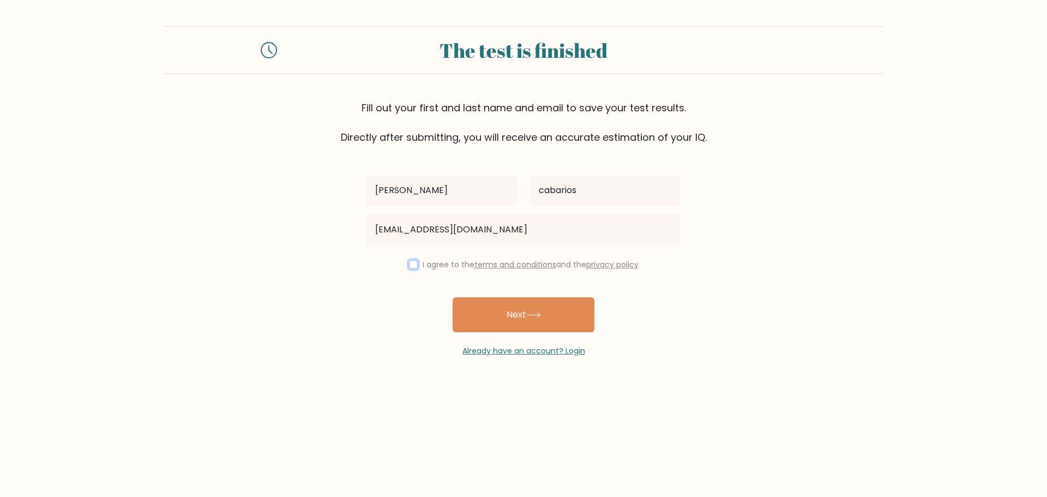
click at [410, 262] on input "checkbox" at bounding box center [413, 264] width 9 height 9
checkbox input "true"
click at [535, 316] on icon at bounding box center [533, 315] width 15 height 6
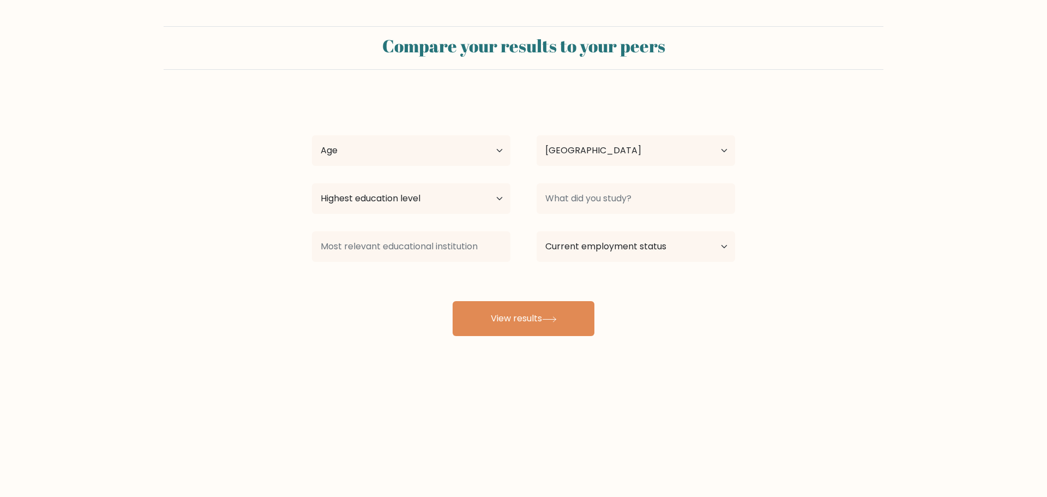
select select "PH"
click at [480, 167] on div "Age Under [DEMOGRAPHIC_DATA] [DEMOGRAPHIC_DATA] [DEMOGRAPHIC_DATA] [DEMOGRAPHIC…" at bounding box center [411, 150] width 225 height 39
click at [472, 155] on select "Age Under 18 years old 18-24 years old 25-34 years old 35-44 years old 45-54 ye…" at bounding box center [411, 150] width 199 height 31
select select "25_34"
click at [312, 135] on select "Age Under 18 years old 18-24 years old 25-34 years old 35-44 years old 45-54 ye…" at bounding box center [411, 150] width 199 height 31
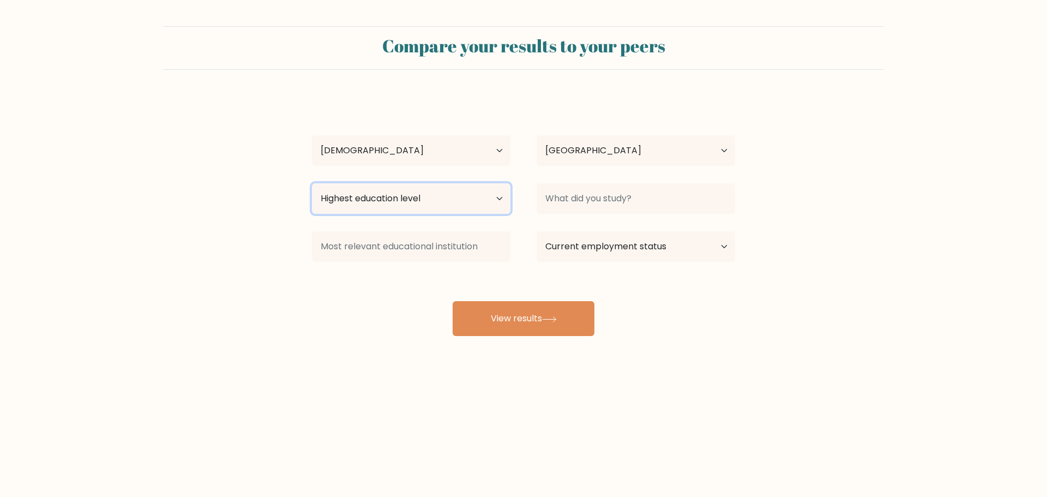
click at [449, 202] on select "Highest education level No schooling Primary Lower Secondary Upper Secondary Oc…" at bounding box center [411, 198] width 199 height 31
select select "bachelors_degree"
click at [312, 183] on select "Highest education level No schooling Primary Lower Secondary Upper Secondary Oc…" at bounding box center [411, 198] width 199 height 31
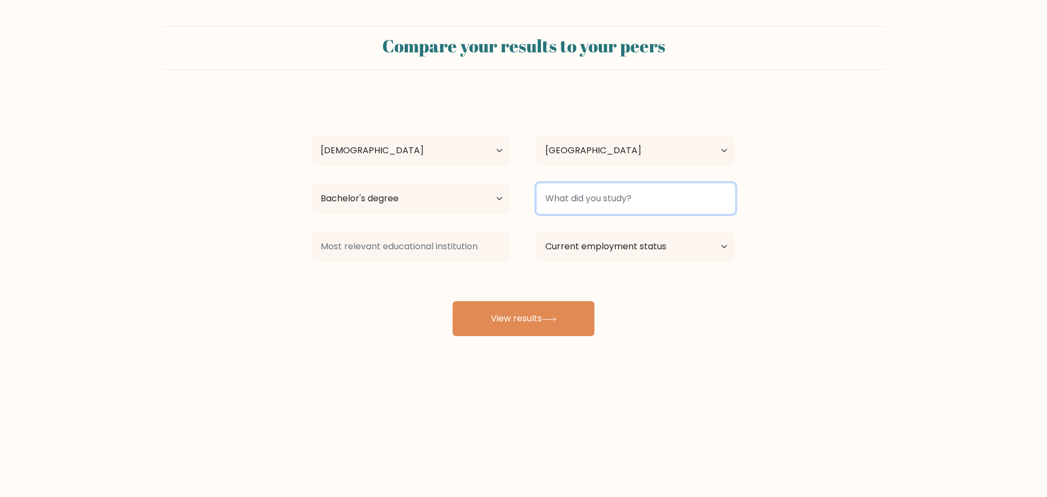
click at [603, 200] on input at bounding box center [636, 198] width 199 height 31
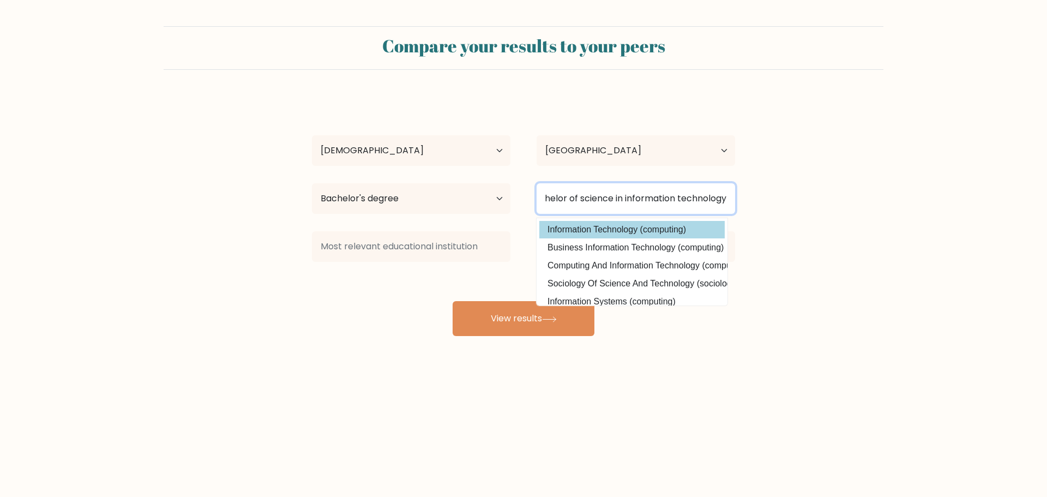
type input "bachelor of science in information technology"
click at [601, 226] on div "julius bryan cabarios Age Under 18 years old 18-24 years old 25-34 years old 35…" at bounding box center [524, 216] width 436 height 240
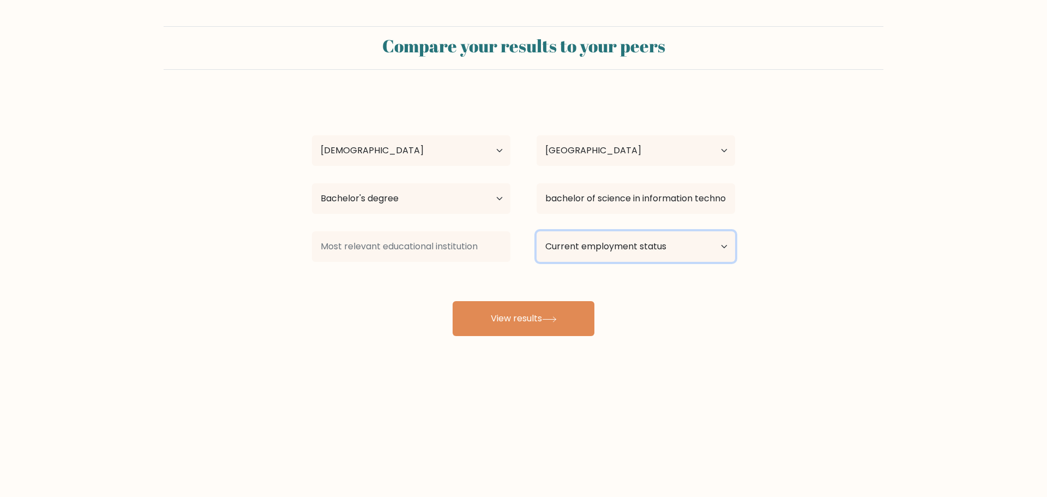
click at [662, 238] on select "Current employment status Employed Student Retired Other / prefer not to answer" at bounding box center [636, 246] width 199 height 31
select select "other"
click at [537, 231] on select "Current employment status Employed Student Retired Other / prefer not to answer" at bounding box center [636, 246] width 199 height 31
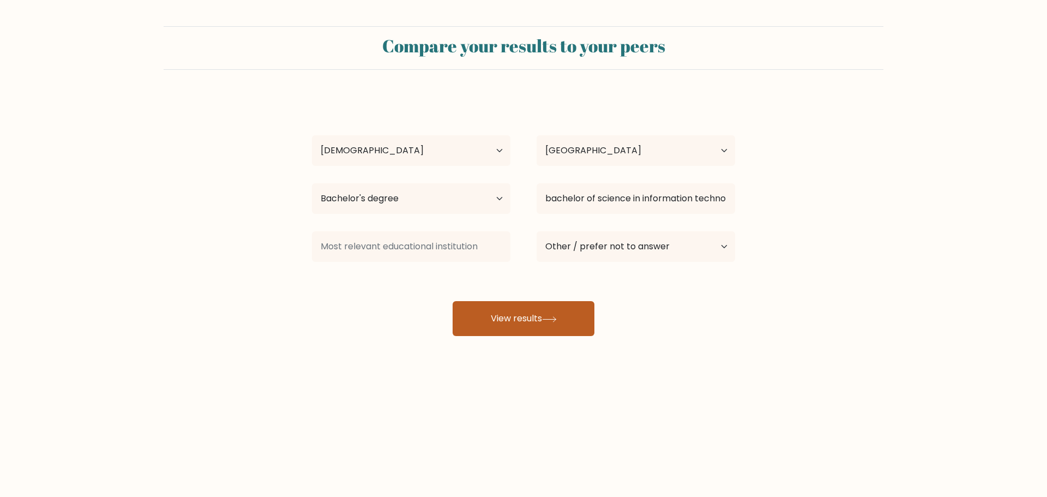
click at [528, 320] on button "View results" at bounding box center [524, 318] width 142 height 35
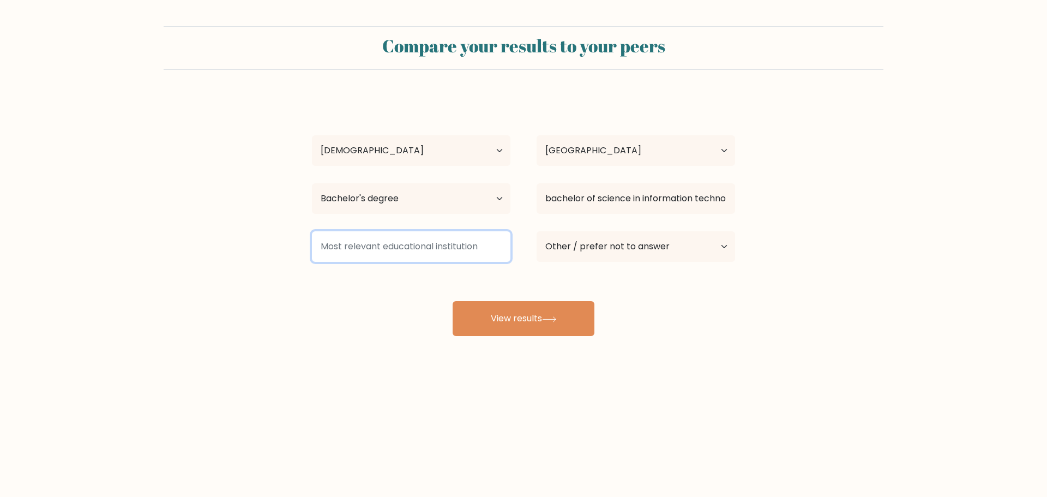
click at [399, 236] on input at bounding box center [411, 246] width 199 height 31
click at [380, 246] on input at bounding box center [411, 246] width 199 height 31
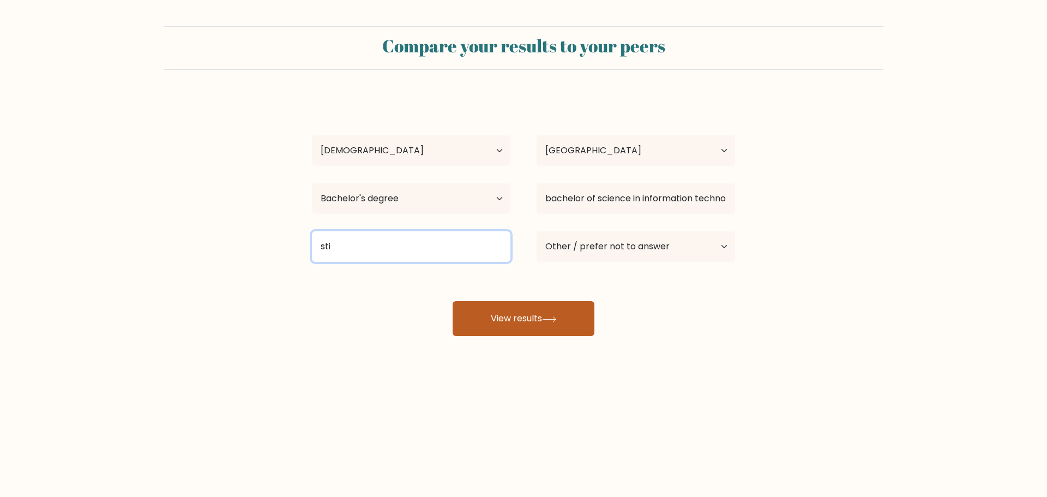
type input "sti"
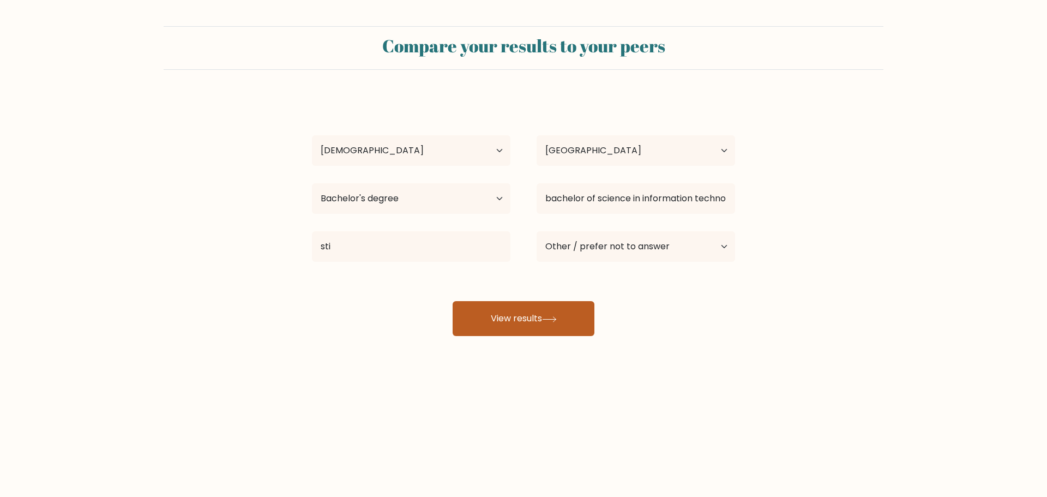
click at [526, 322] on button "View results" at bounding box center [524, 318] width 142 height 35
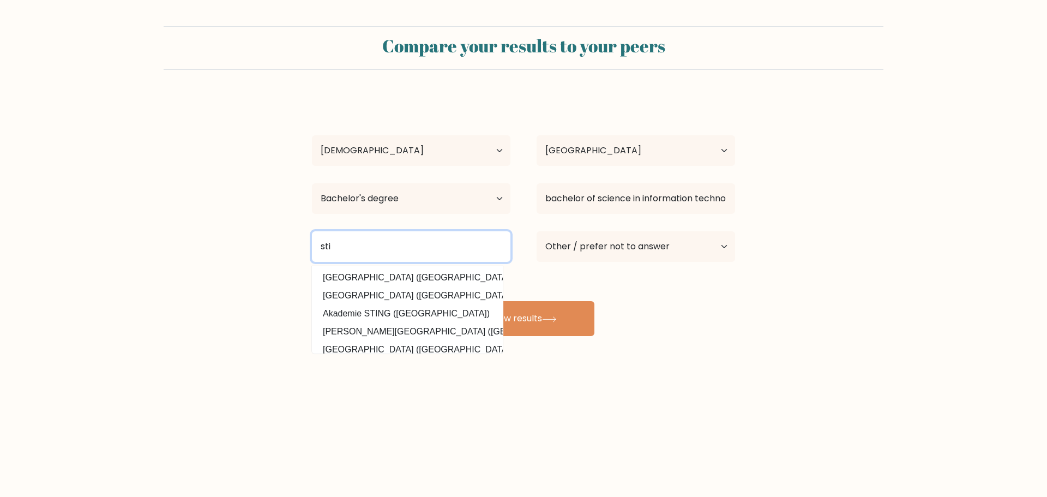
click at [406, 246] on input "sti" at bounding box center [411, 246] width 199 height 31
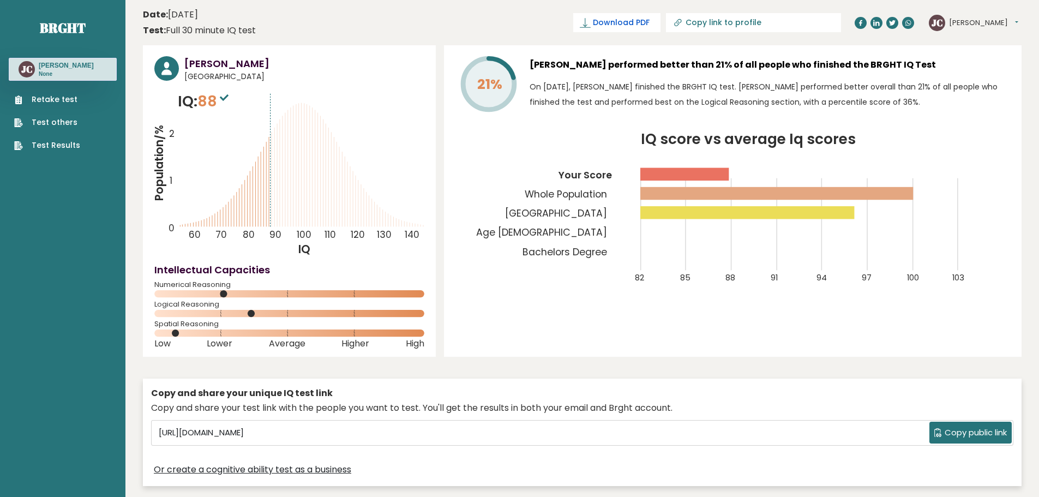
click at [650, 19] on span "Download PDF" at bounding box center [621, 22] width 57 height 11
